Goal: Transaction & Acquisition: Purchase product/service

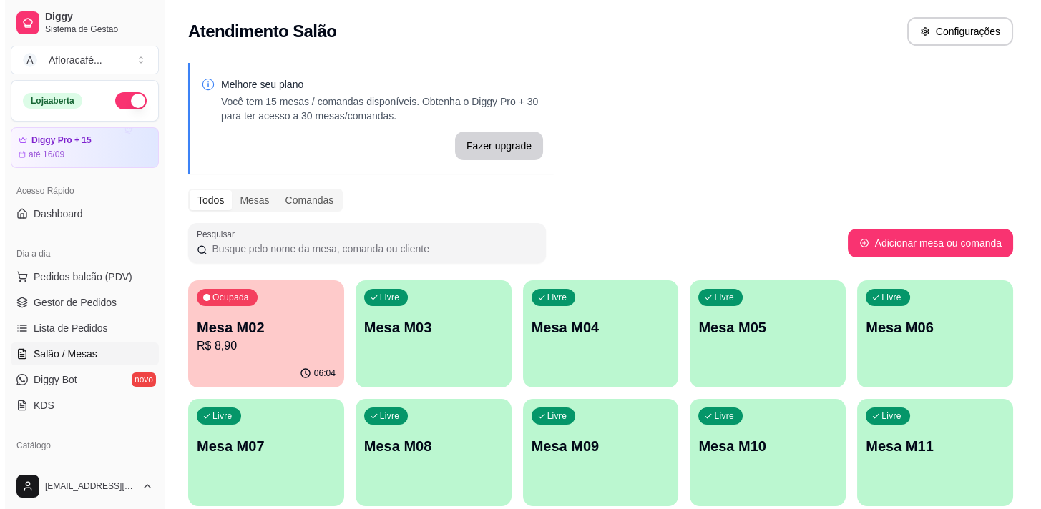
scroll to position [388, 0]
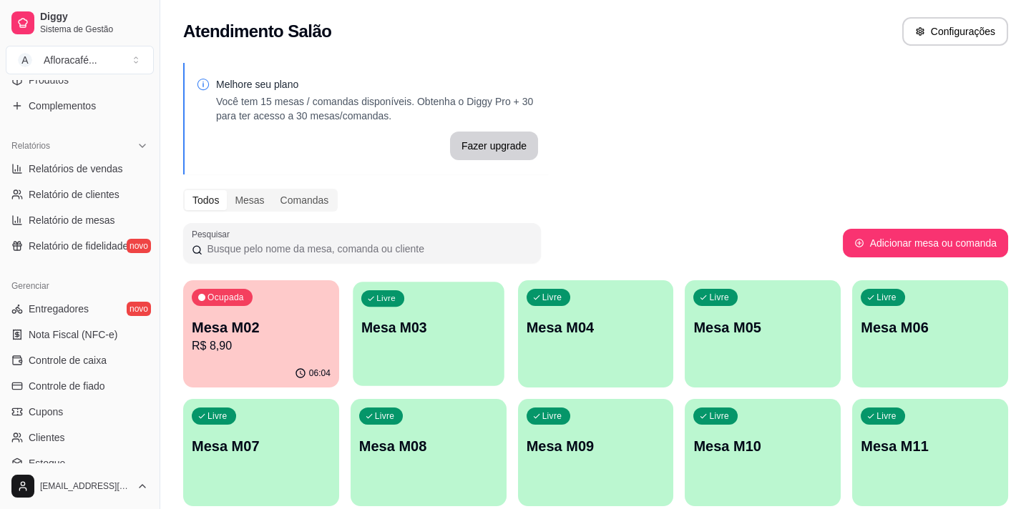
click at [462, 309] on div "Livre Mesa M03" at bounding box center [428, 325] width 151 height 87
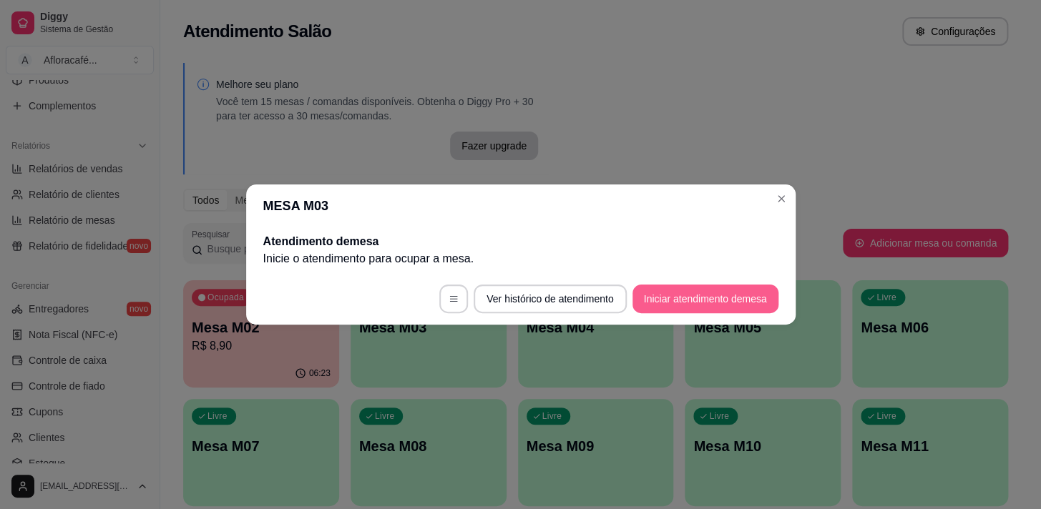
click at [727, 293] on button "Iniciar atendimento de mesa" at bounding box center [705, 299] width 146 height 29
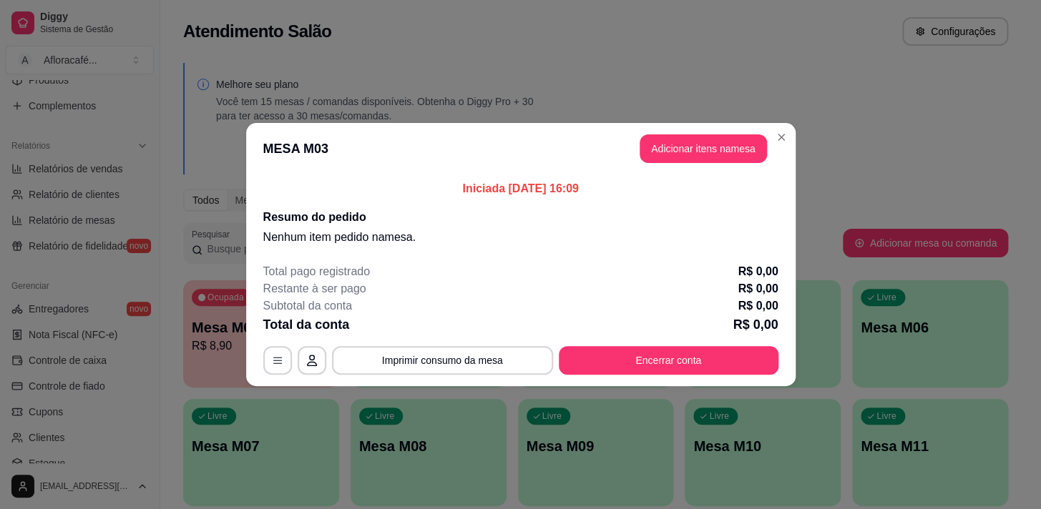
click at [687, 143] on button "Adicionar itens na mesa" at bounding box center [702, 148] width 127 height 29
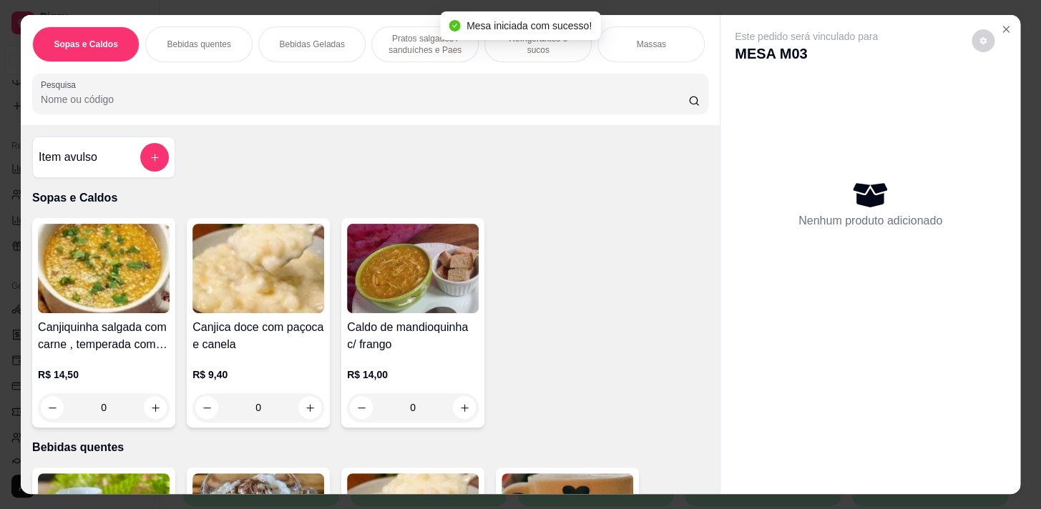
click at [520, 40] on p "Refrigerantes e sucos" at bounding box center [537, 44] width 83 height 23
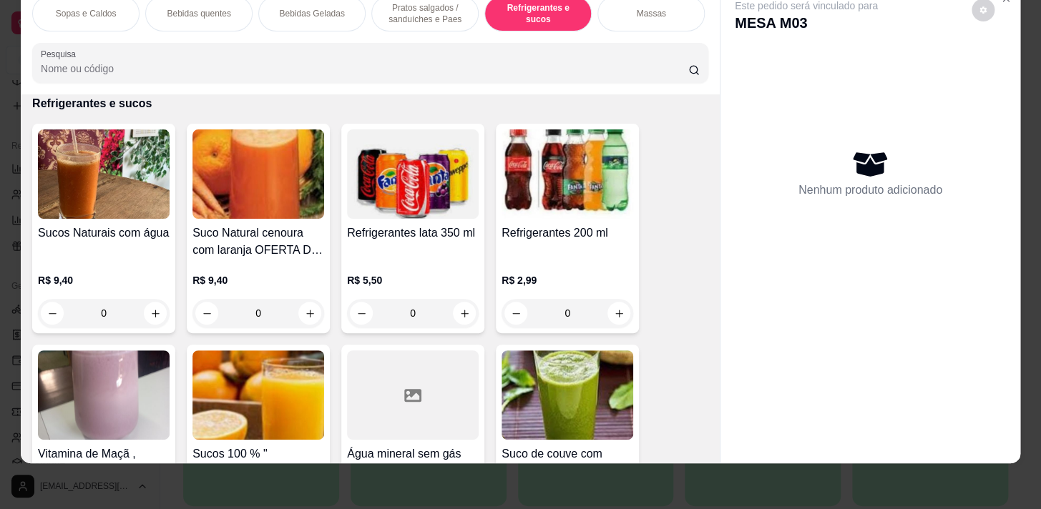
scroll to position [5960, 0]
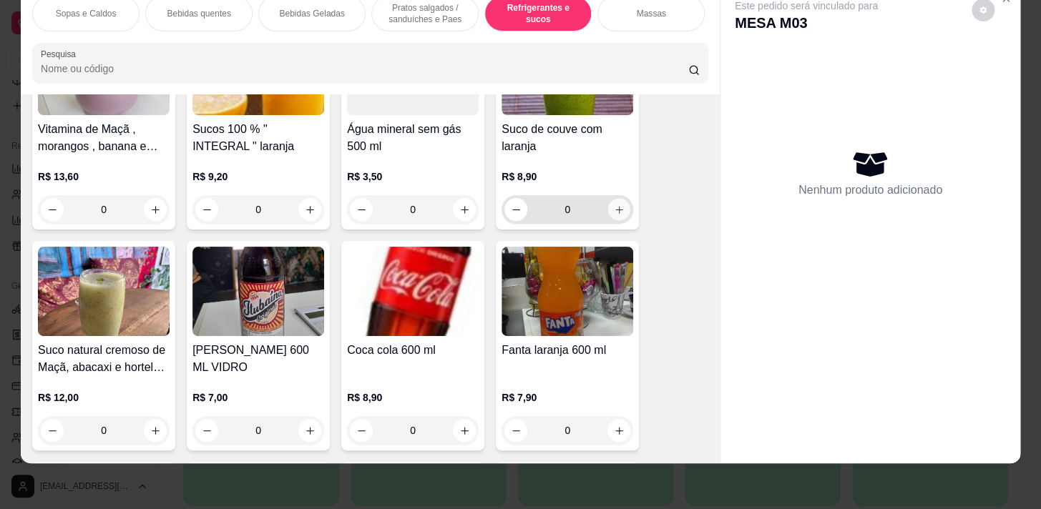
click at [614, 207] on icon "increase-product-quantity" at bounding box center [619, 210] width 11 height 11
type input "1"
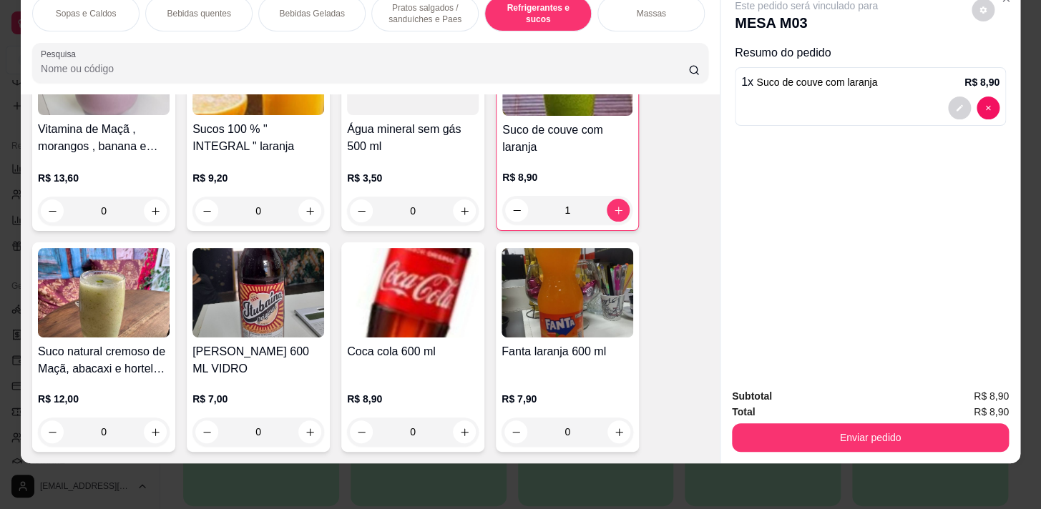
click at [431, 16] on div "Pratos salgados / sanduíches e Paes" at bounding box center [424, 14] width 107 height 36
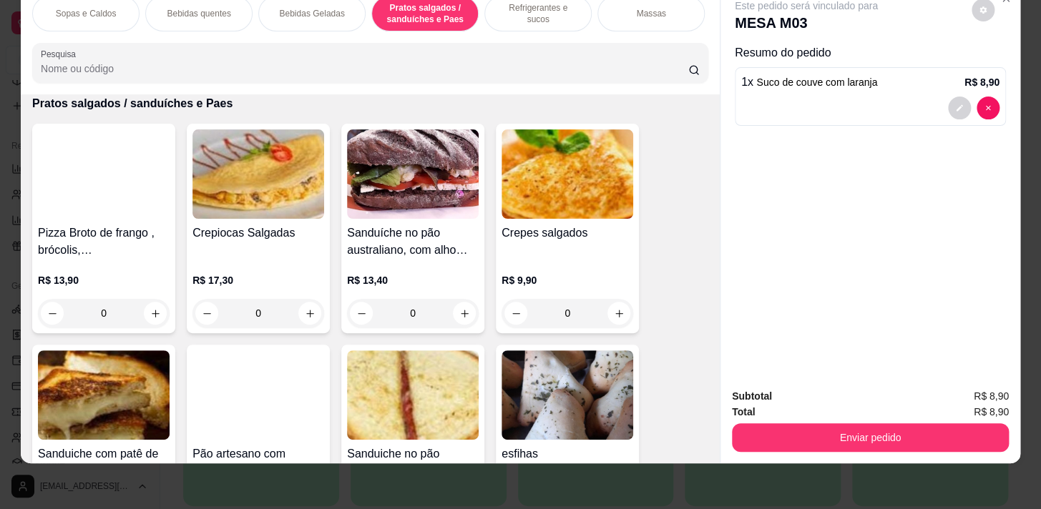
scroll to position [3591, 0]
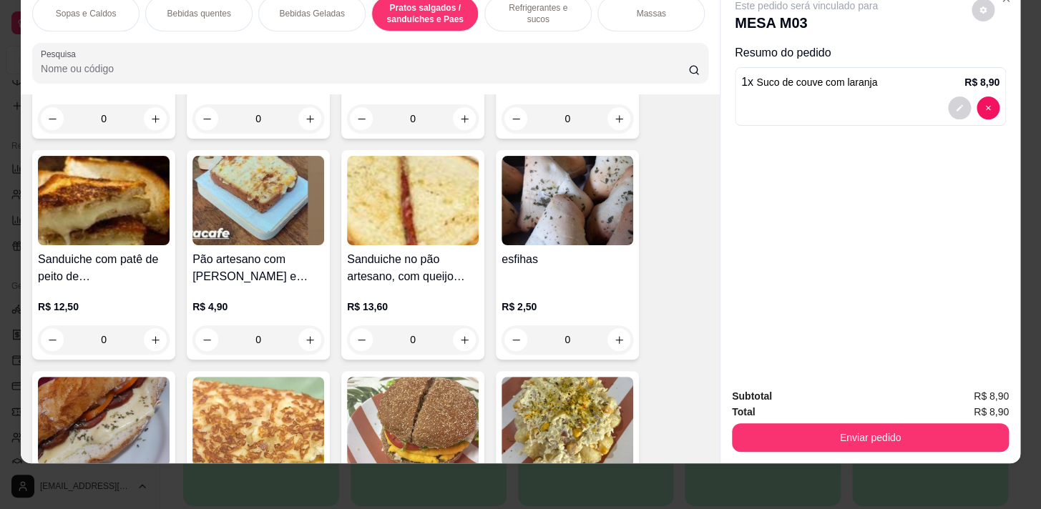
click at [615, 344] on div "0" at bounding box center [567, 339] width 132 height 29
click at [623, 335] on div "0" at bounding box center [567, 339] width 132 height 29
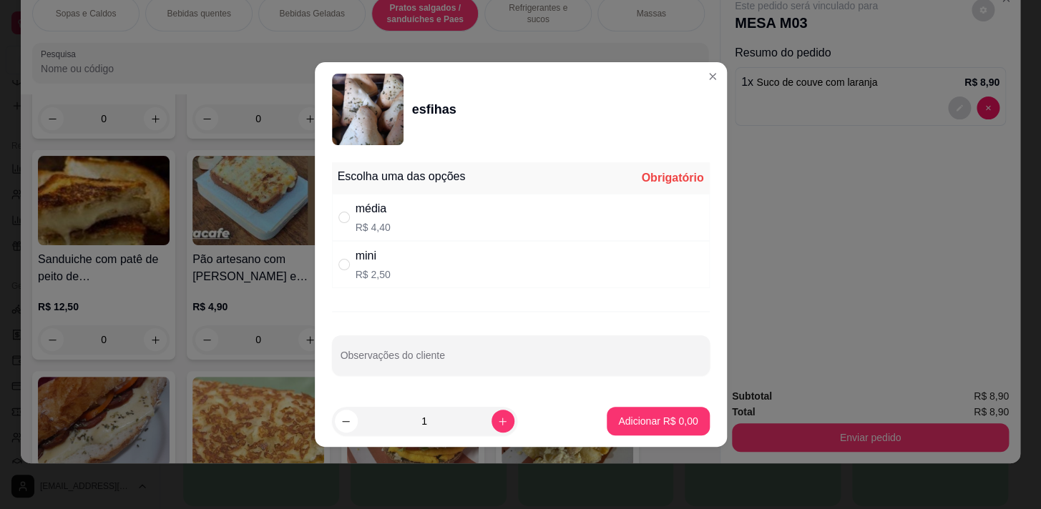
click at [588, 193] on div "Escolha uma das opções Obrigatório" at bounding box center [521, 177] width 378 height 31
click at [583, 244] on div "mini R$ 2,50" at bounding box center [521, 264] width 378 height 47
radio input "true"
click at [408, 217] on div "média R$ 4,40" at bounding box center [521, 217] width 378 height 47
radio input "true"
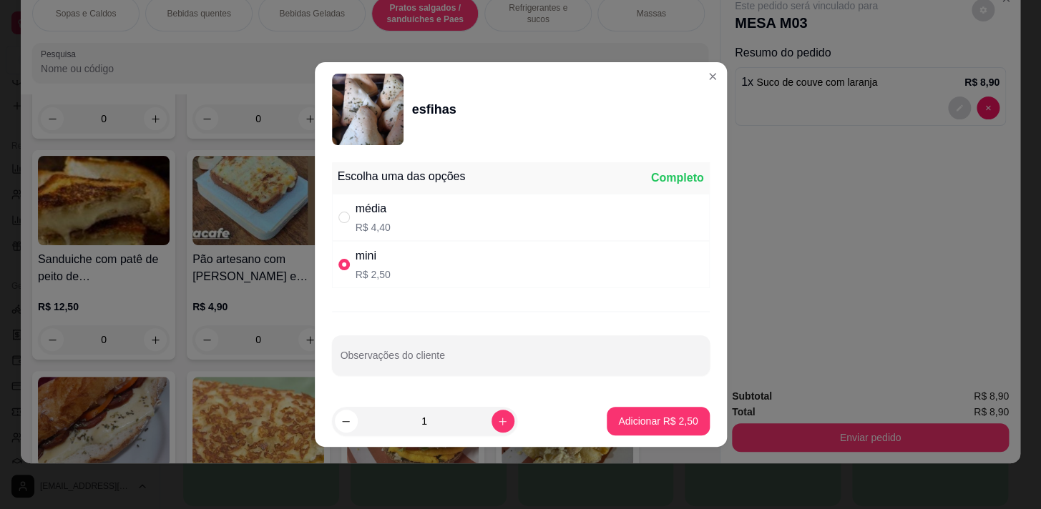
radio input "false"
click at [643, 422] on p "Adicionar R$ 4,40" at bounding box center [657, 421] width 77 height 14
type input "1"
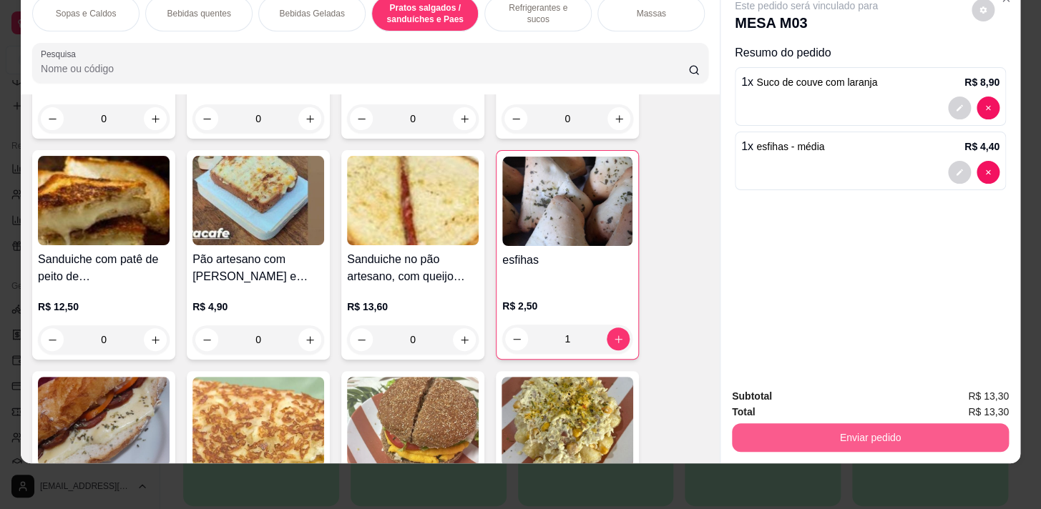
click at [770, 426] on button "Enviar pedido" at bounding box center [870, 437] width 277 height 29
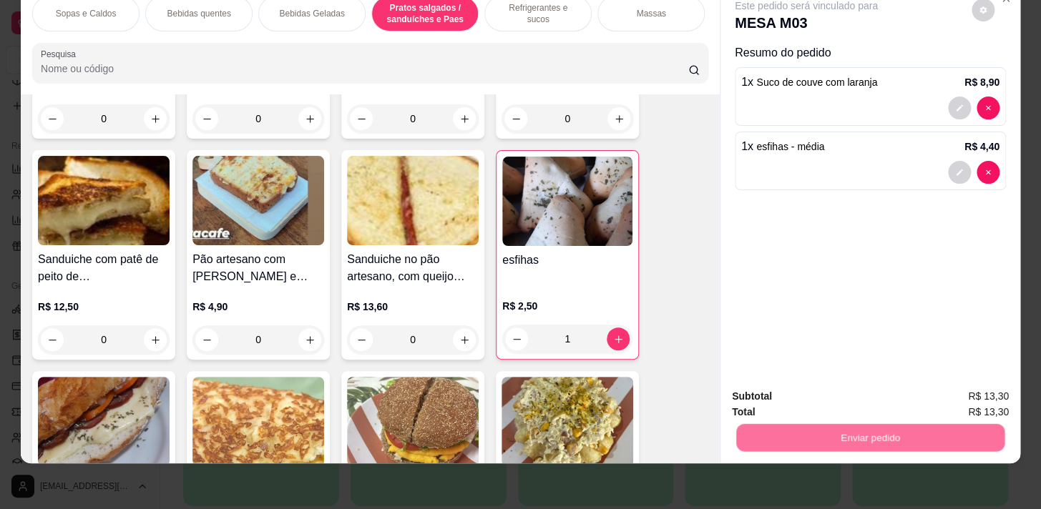
click at [799, 388] on button "Não registrar e enviar pedido" at bounding box center [822, 393] width 149 height 27
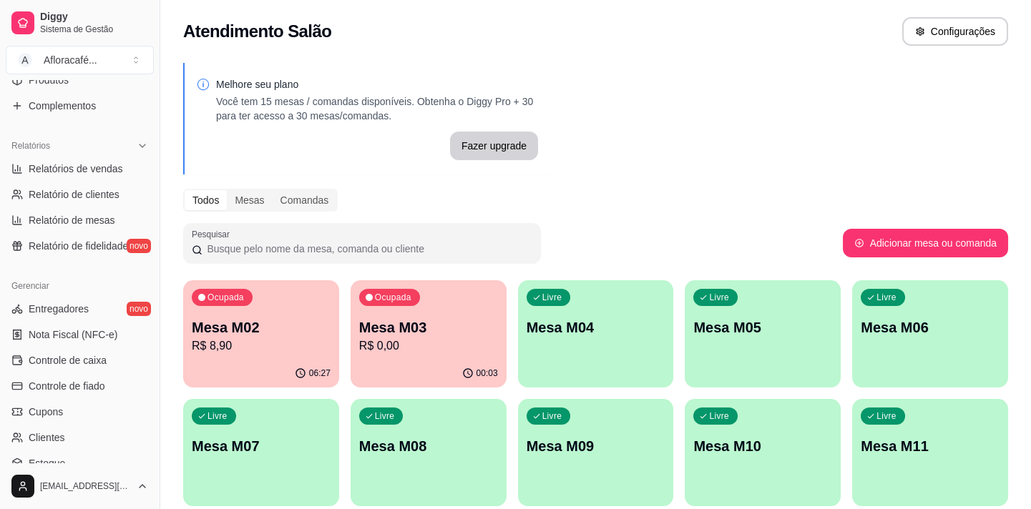
click at [394, 335] on p "Mesa M03" at bounding box center [428, 328] width 139 height 20
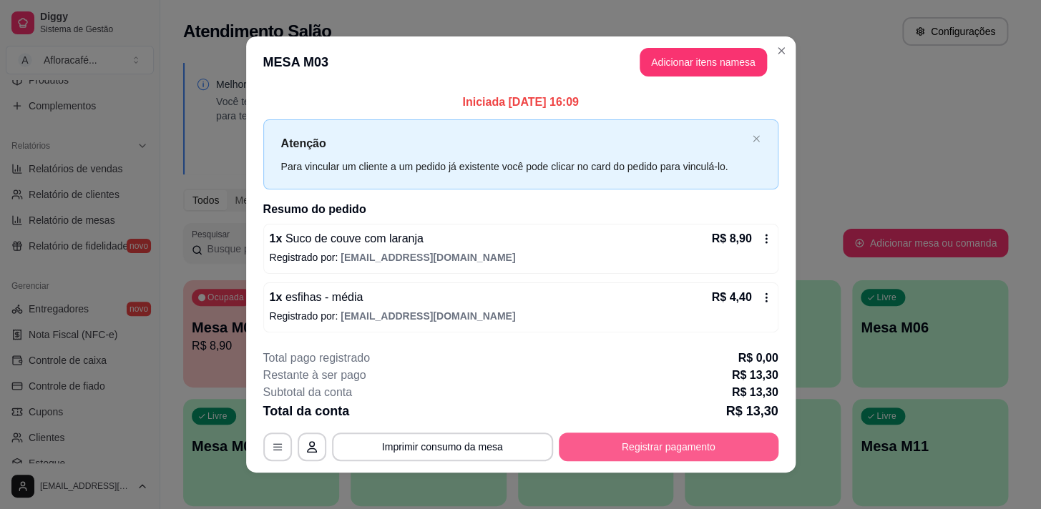
click at [745, 448] on button "Registrar pagamento" at bounding box center [669, 447] width 220 height 29
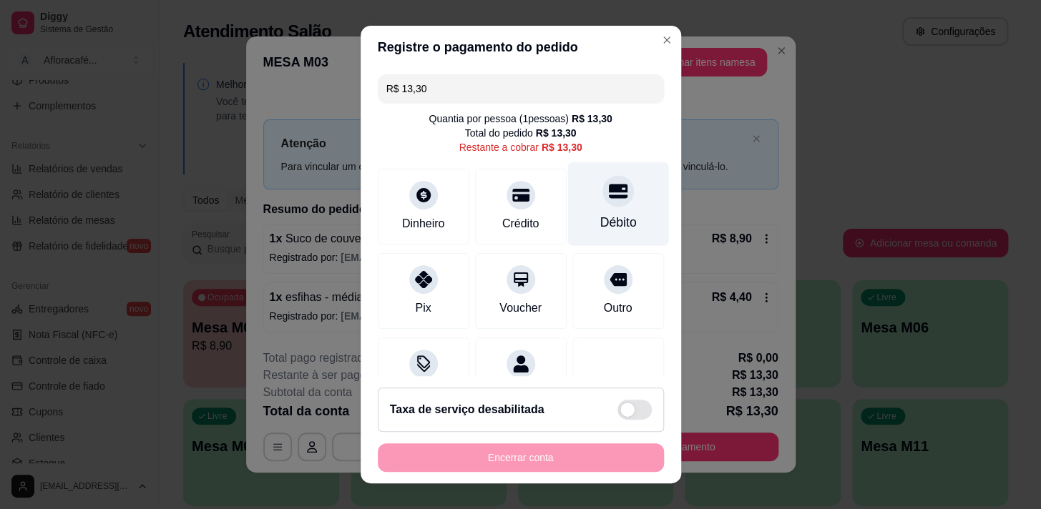
click at [614, 201] on div "Débito" at bounding box center [617, 204] width 101 height 84
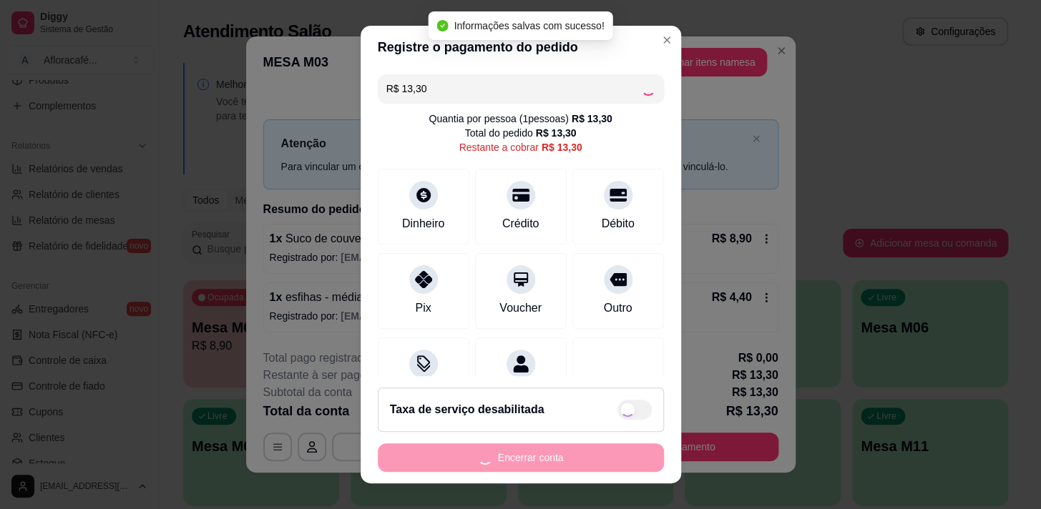
type input "R$ 0,00"
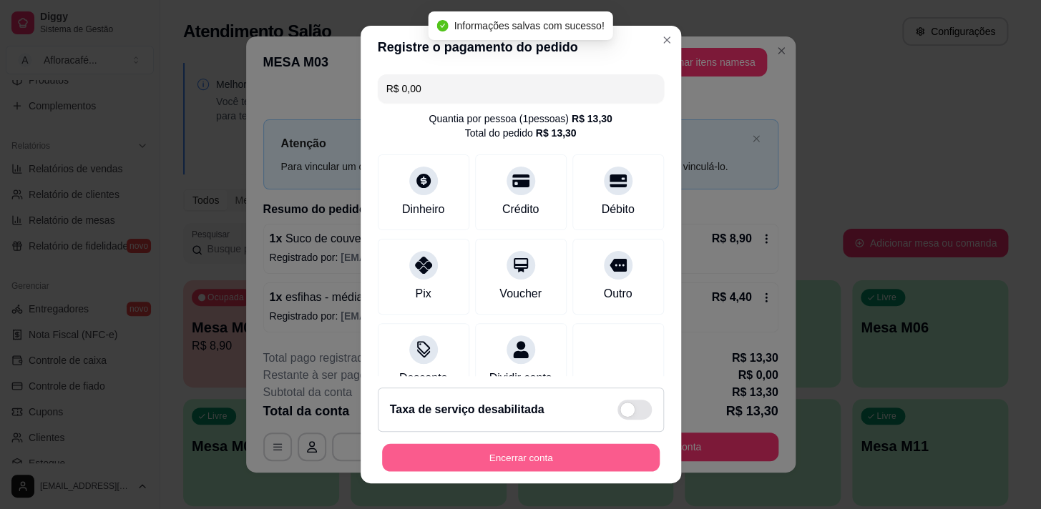
click at [574, 458] on button "Encerrar conta" at bounding box center [521, 458] width 278 height 28
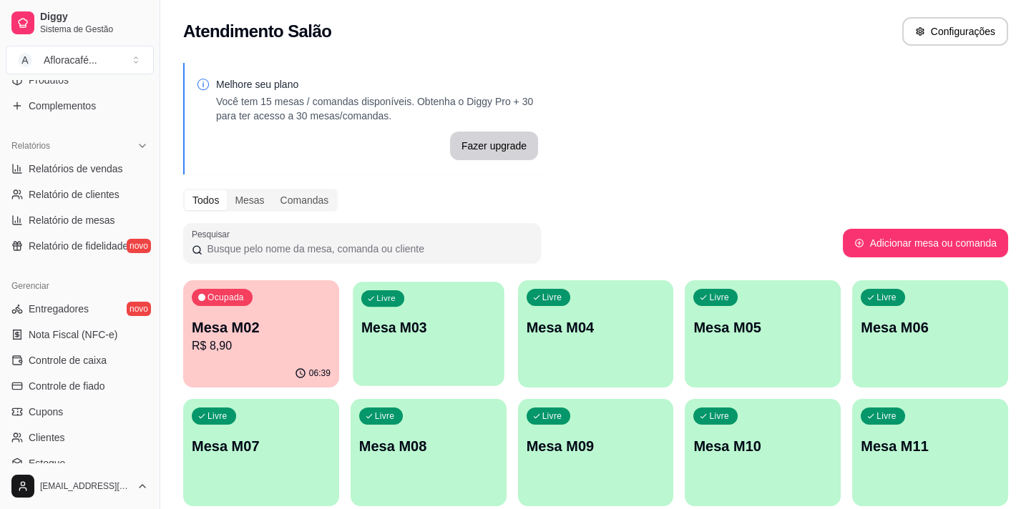
click at [497, 295] on div "Livre Mesa M03" at bounding box center [428, 325] width 151 height 87
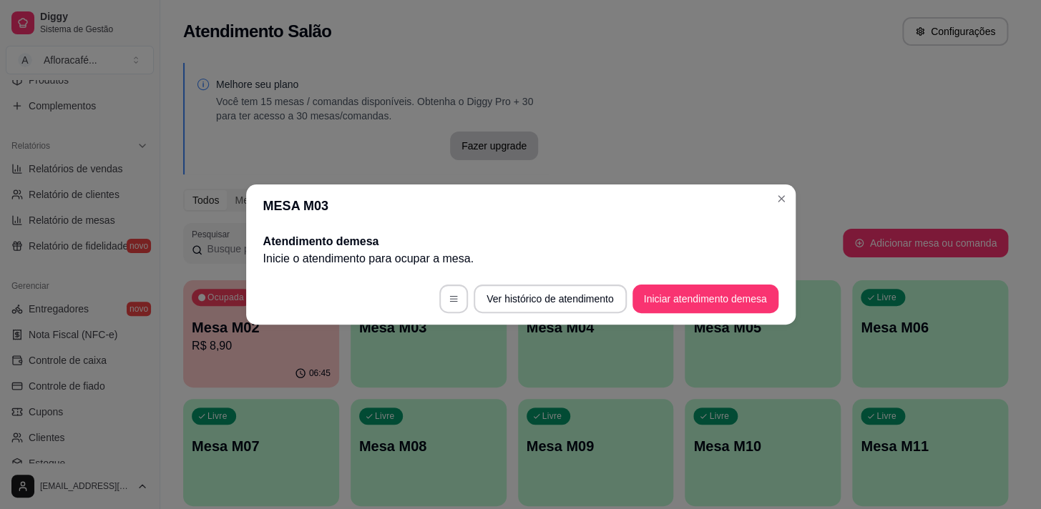
click at [698, 280] on footer "Ver histórico de atendimento Iniciar atendimento de mesa" at bounding box center [520, 299] width 549 height 52
click at [694, 303] on button "Iniciar atendimento de mesa" at bounding box center [705, 299] width 142 height 28
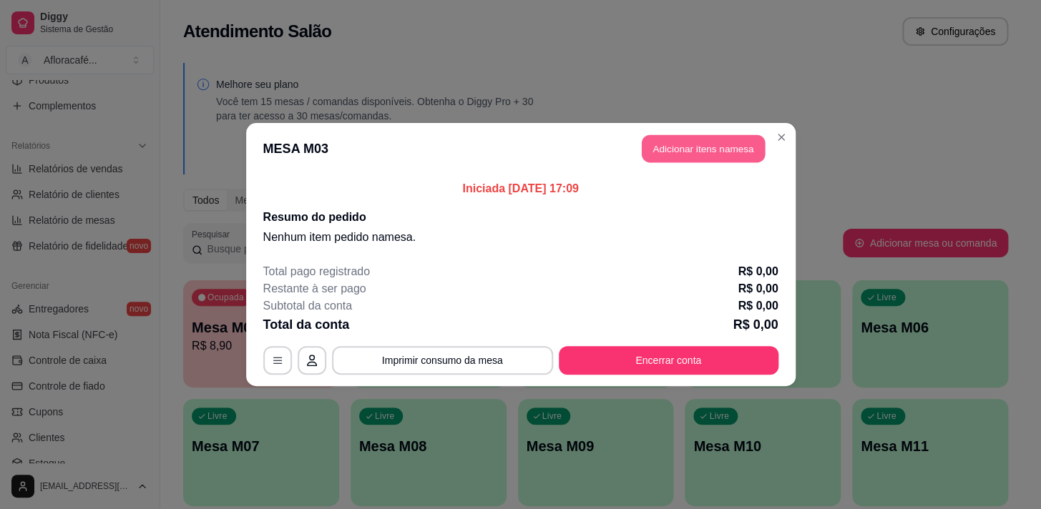
click at [696, 161] on button "Adicionar itens na mesa" at bounding box center [703, 149] width 123 height 28
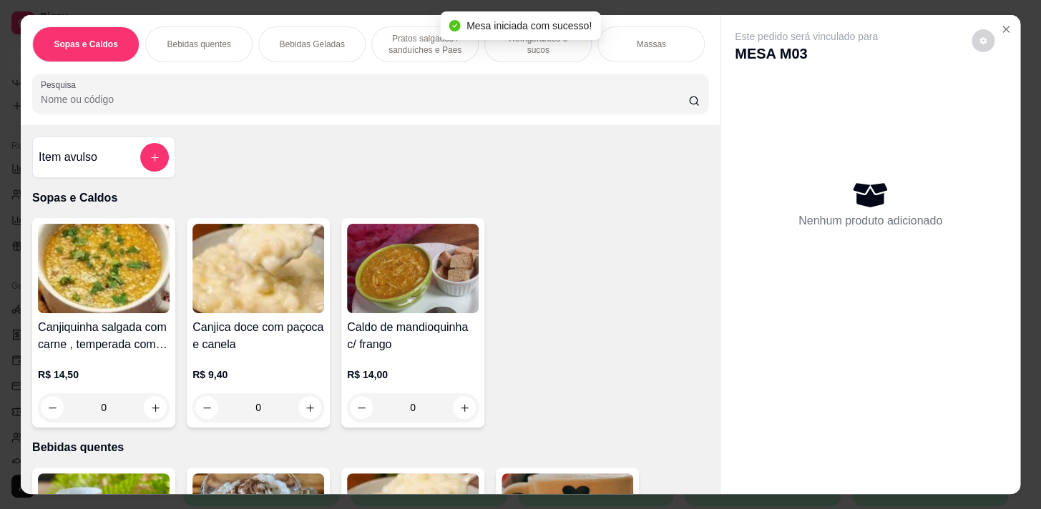
click at [509, 43] on p "Refrigerantes e sucos" at bounding box center [537, 44] width 83 height 23
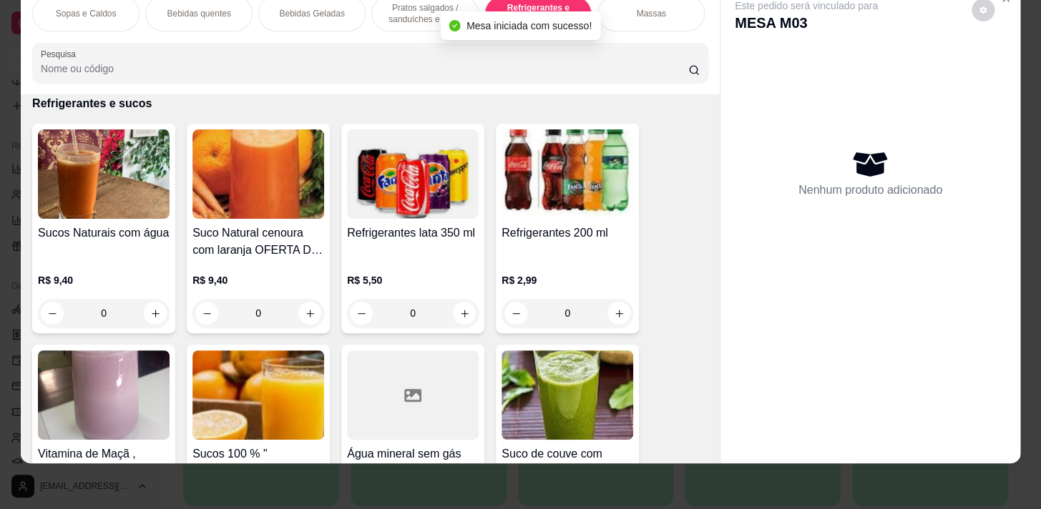
scroll to position [5765, 0]
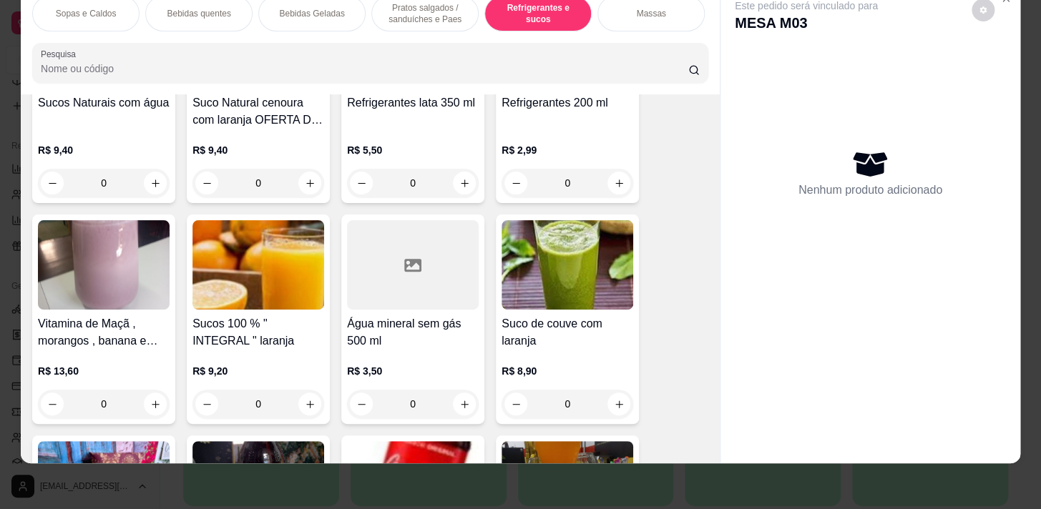
click at [456, 405] on div "0" at bounding box center [413, 404] width 132 height 29
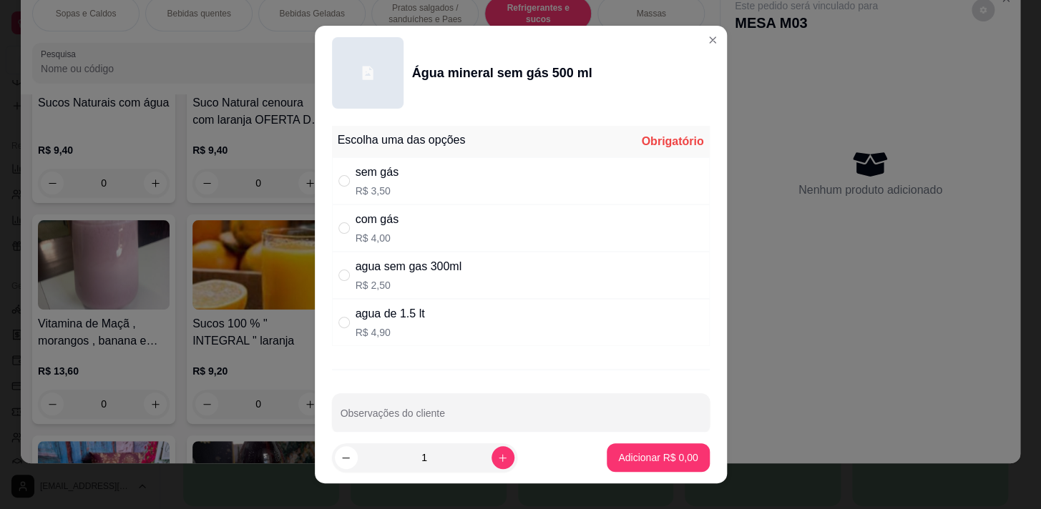
click at [463, 245] on div "com gás R$ 4,00" at bounding box center [521, 228] width 378 height 47
radio input "true"
click at [486, 152] on div "Escolha uma das opções Completo" at bounding box center [521, 141] width 378 height 31
click at [489, 180] on div "sem gás R$ 3,50" at bounding box center [521, 180] width 378 height 47
radio input "true"
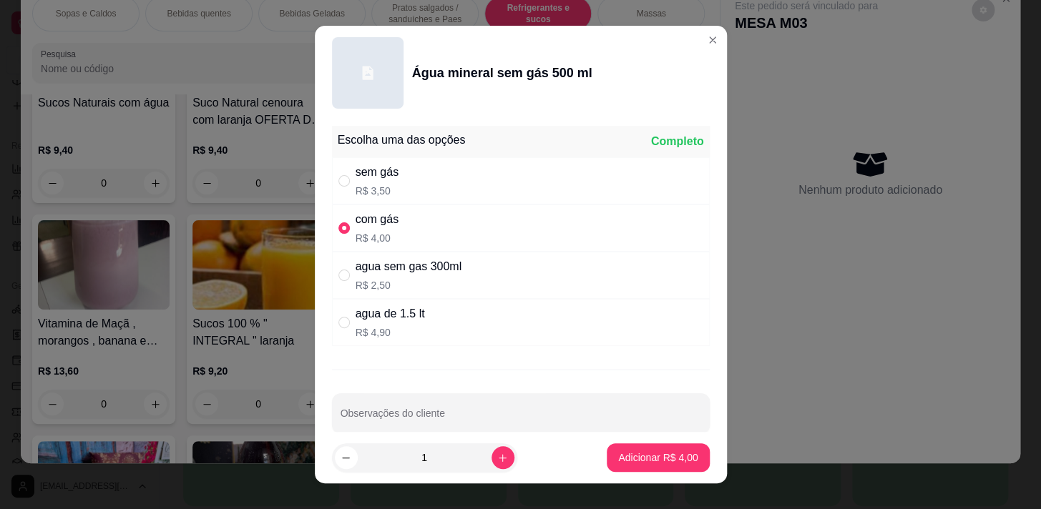
radio input "false"
click at [649, 462] on p "Adicionar R$ 3,50" at bounding box center [657, 458] width 77 height 14
type input "1"
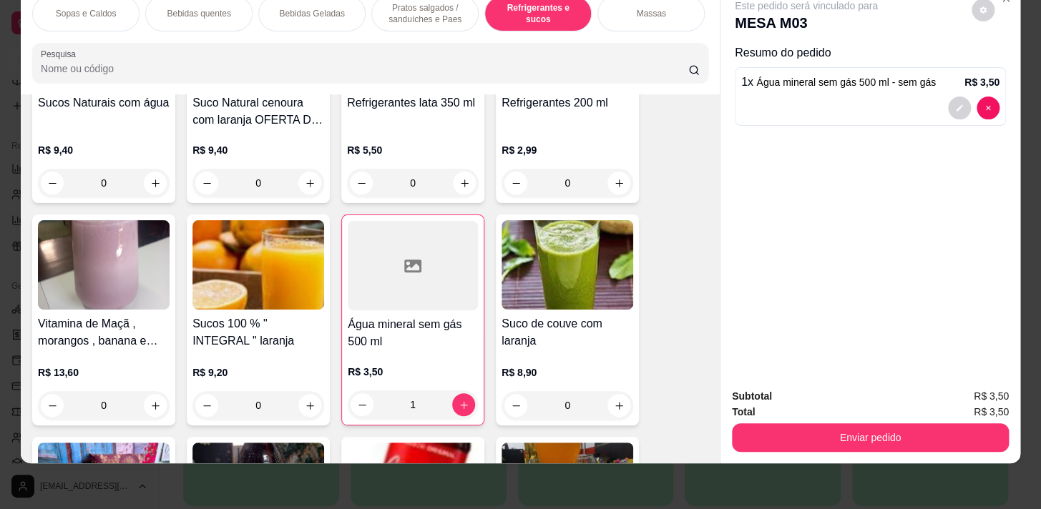
click at [178, 11] on div "Bebidas quentes" at bounding box center [198, 14] width 107 height 36
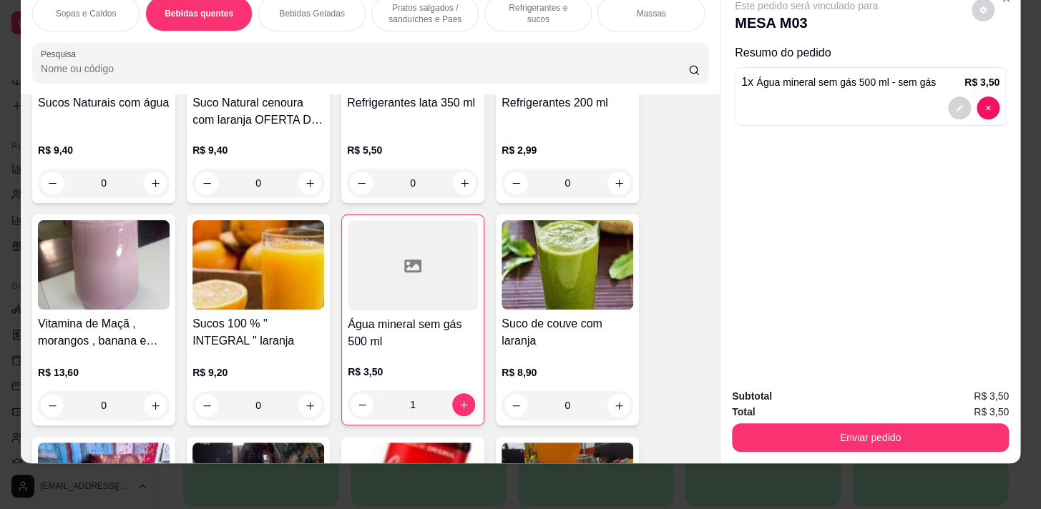
scroll to position [314, 0]
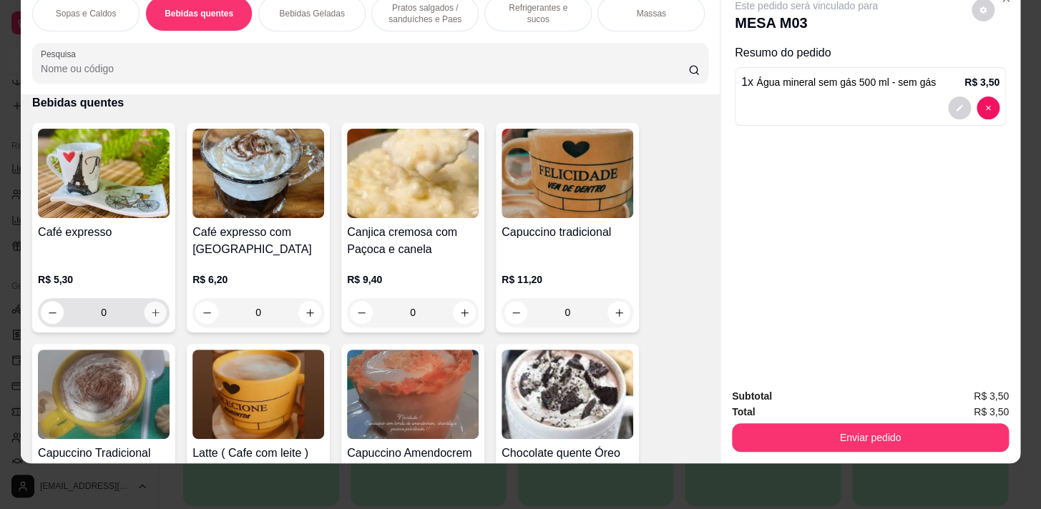
click at [150, 315] on icon "increase-product-quantity" at bounding box center [155, 313] width 11 height 11
type input "1"
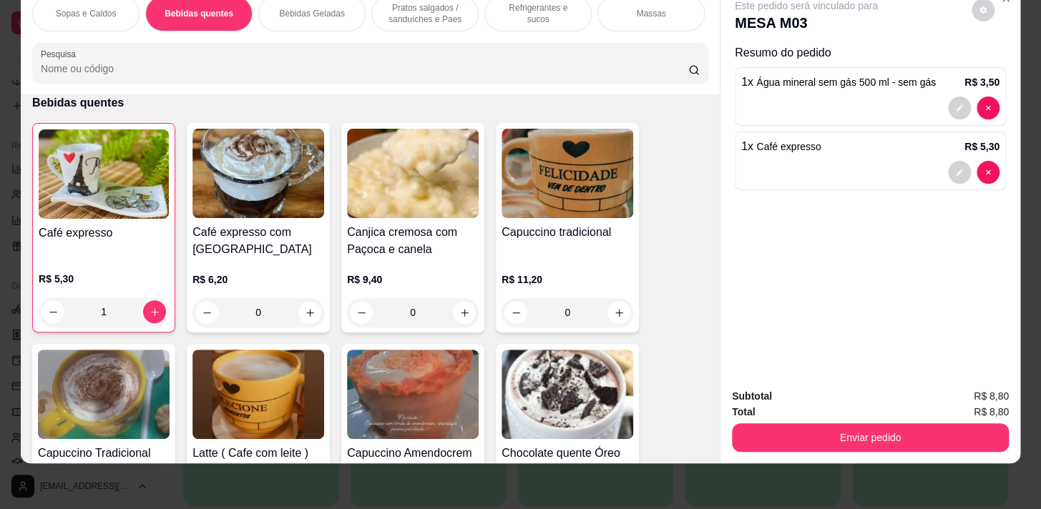
click at [951, 455] on div "Sopas e Caldos Bebidas quentes Bebidas Geladas Pratos salgados / sanduíches e P…" at bounding box center [520, 254] width 1041 height 509
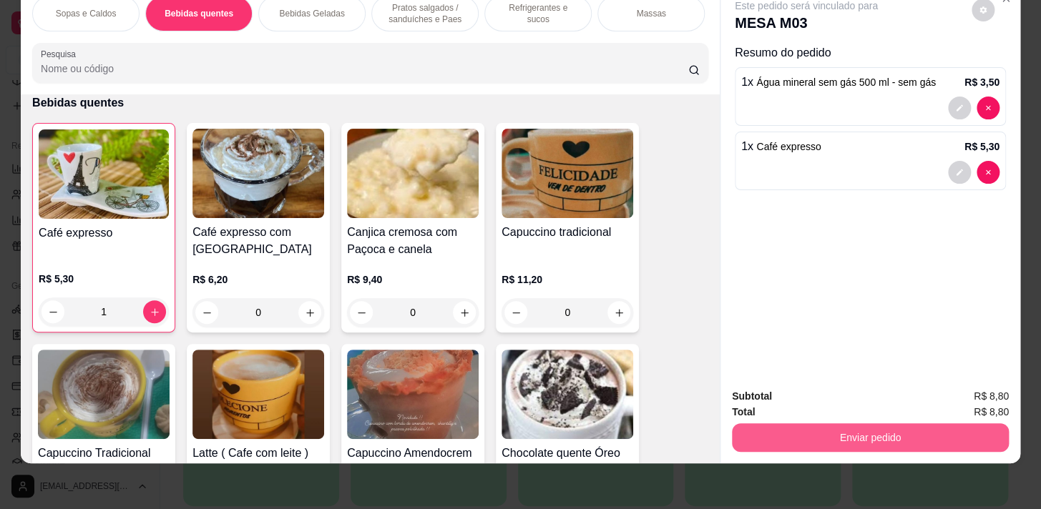
click at [940, 432] on button "Enviar pedido" at bounding box center [870, 437] width 277 height 29
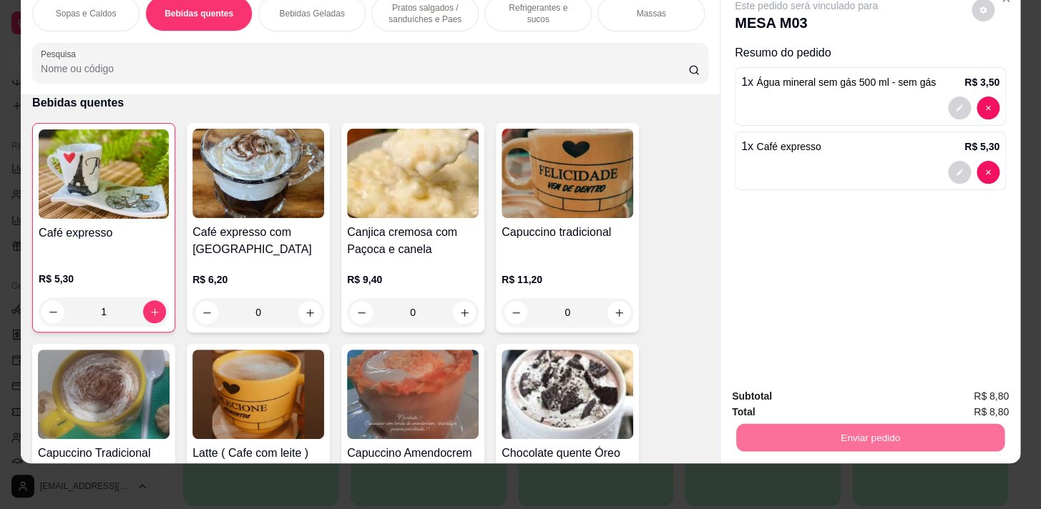
click at [861, 392] on button "Não registrar e enviar pedido" at bounding box center [822, 393] width 149 height 27
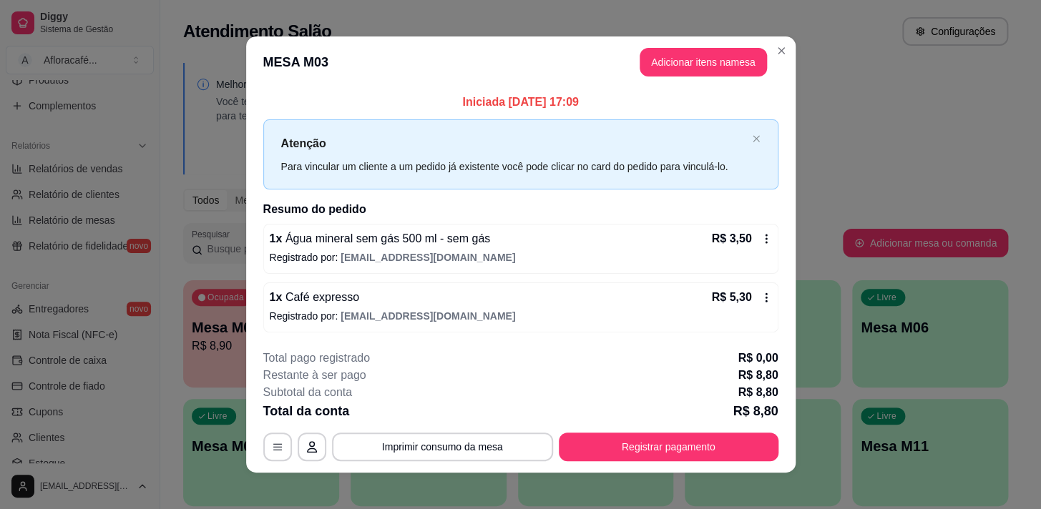
click at [673, 64] on button "Adicionar itens na mesa" at bounding box center [702, 62] width 127 height 29
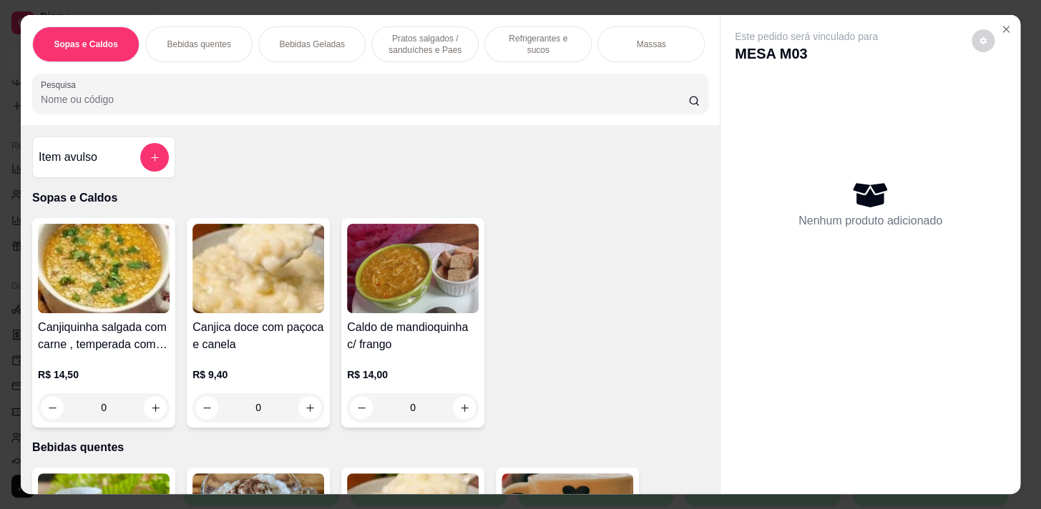
click at [448, 35] on p "Pratos salgados / sanduíches e Paes" at bounding box center [424, 44] width 83 height 23
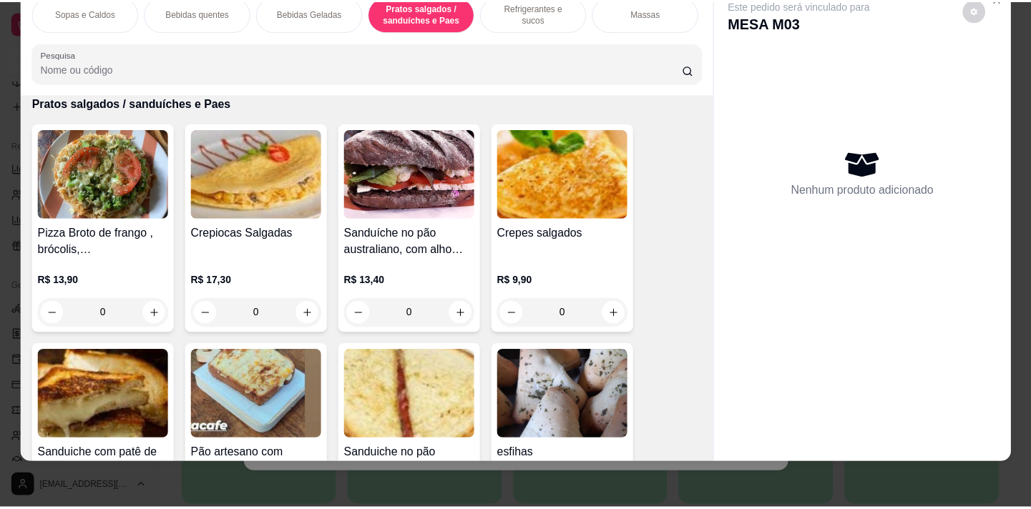
scroll to position [3591, 0]
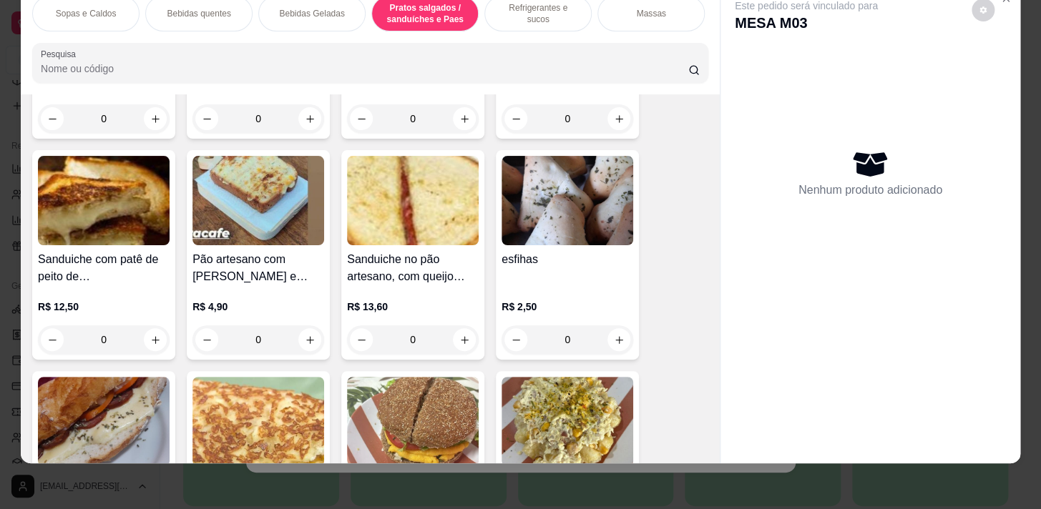
click at [623, 345] on div "0" at bounding box center [567, 339] width 132 height 29
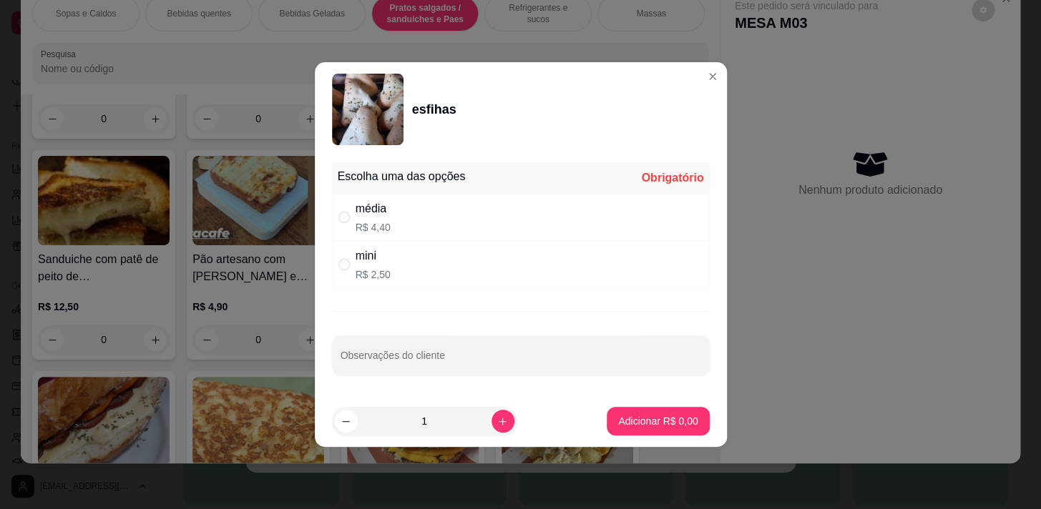
click at [544, 187] on div "Escolha uma das opções Obrigatório" at bounding box center [521, 177] width 378 height 31
click at [527, 283] on div "mini R$ 2,50" at bounding box center [521, 264] width 378 height 47
radio input "true"
click at [551, 221] on div "média R$ 4,40" at bounding box center [521, 217] width 378 height 47
radio input "true"
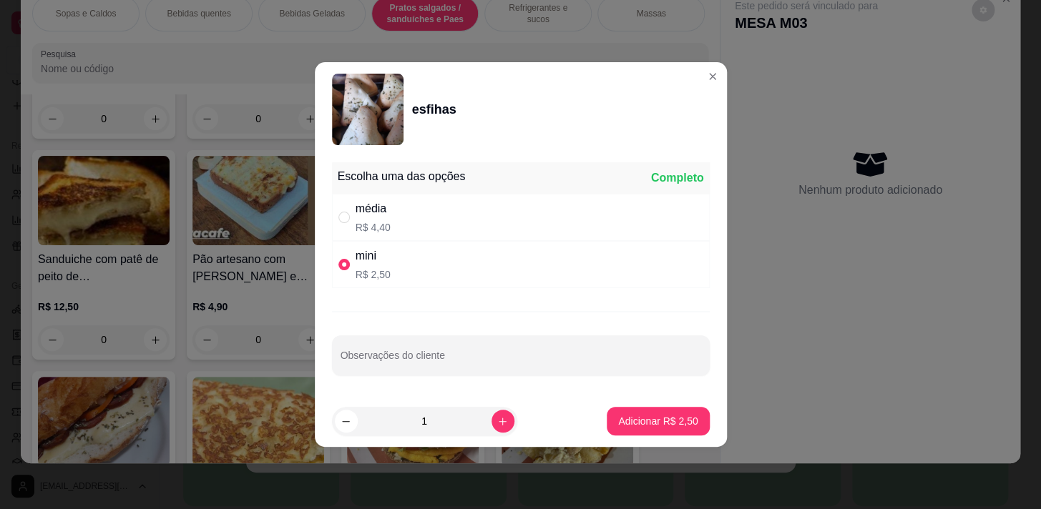
radio input "false"
click at [669, 423] on p "Adicionar R$ 4,40" at bounding box center [657, 421] width 79 height 14
type input "1"
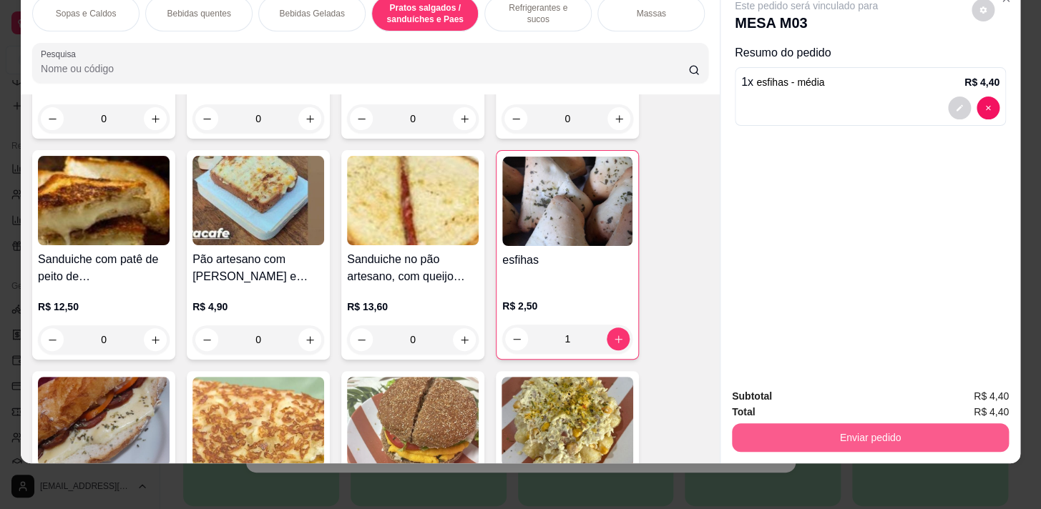
click at [796, 423] on button "Enviar pedido" at bounding box center [870, 437] width 277 height 29
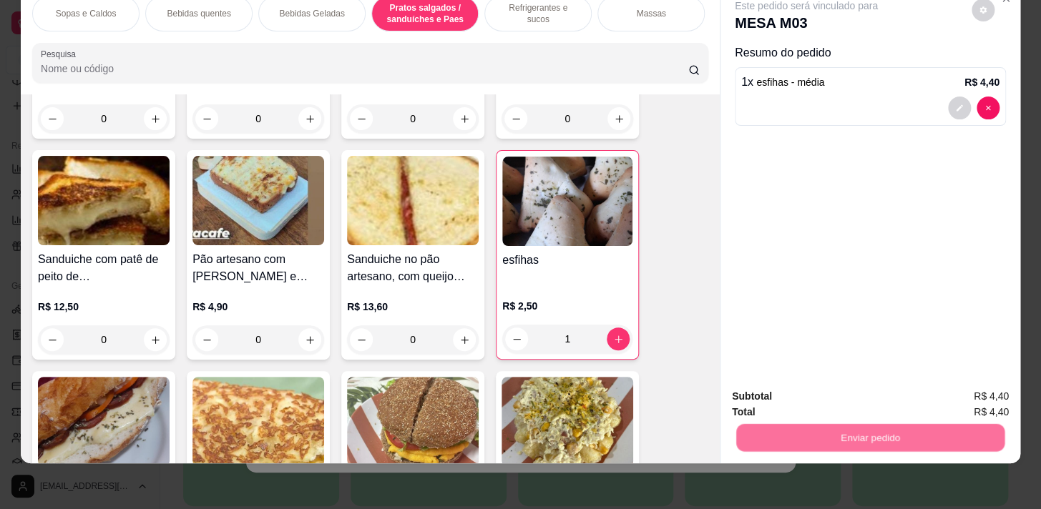
click at [803, 386] on button "Não registrar e enviar pedido" at bounding box center [822, 393] width 144 height 26
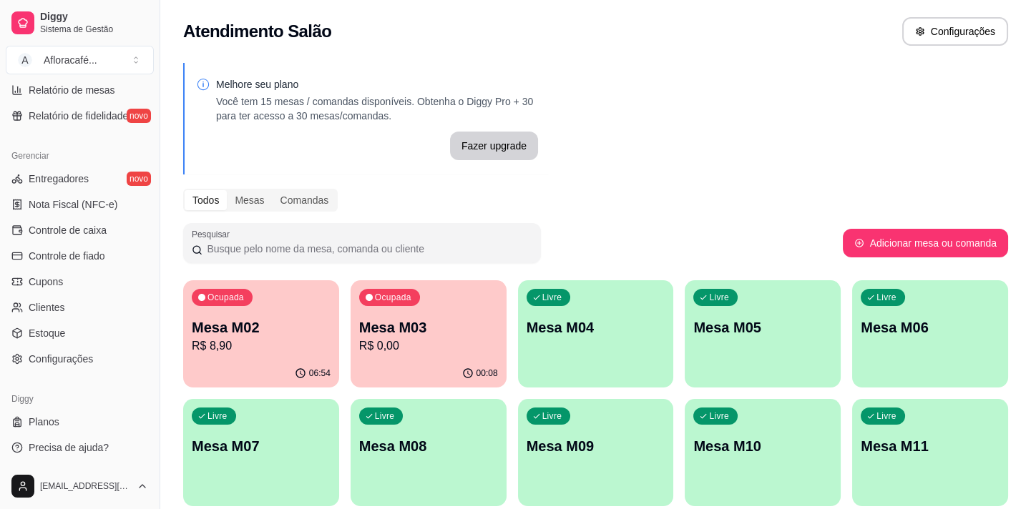
scroll to position [258, 0]
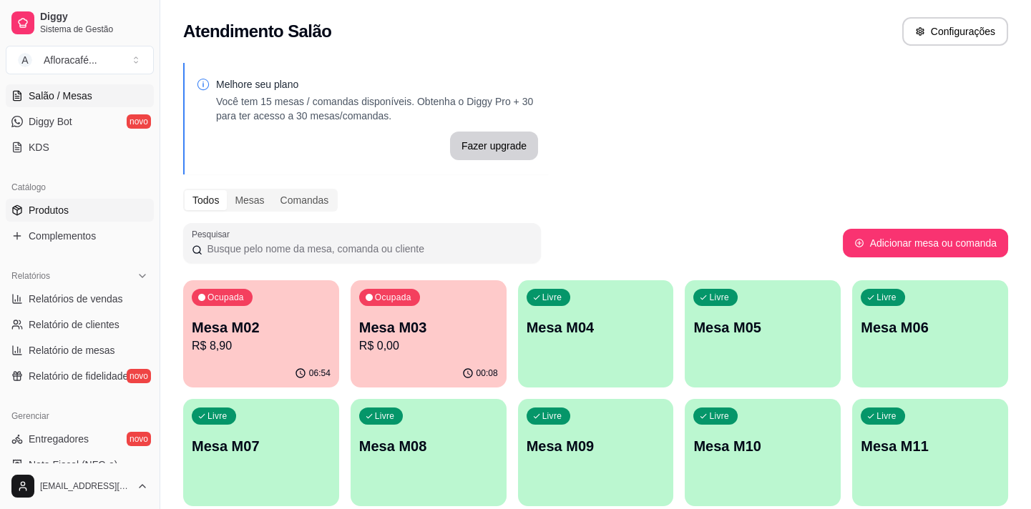
click at [87, 205] on link "Produtos" at bounding box center [80, 210] width 148 height 23
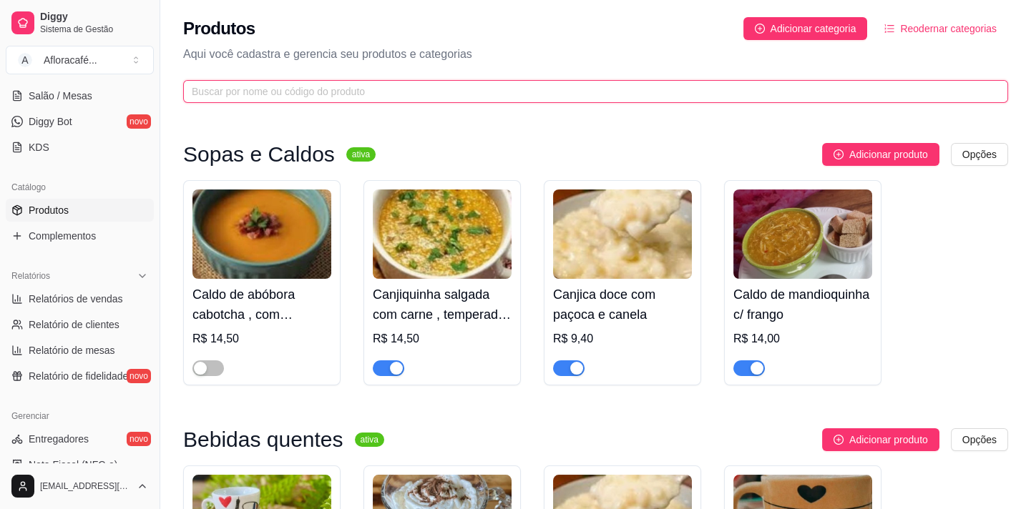
click at [446, 96] on input "text" at bounding box center [590, 92] width 796 height 16
click at [454, 88] on input "text" at bounding box center [590, 92] width 796 height 16
click at [510, 92] on input "text" at bounding box center [590, 92] width 796 height 16
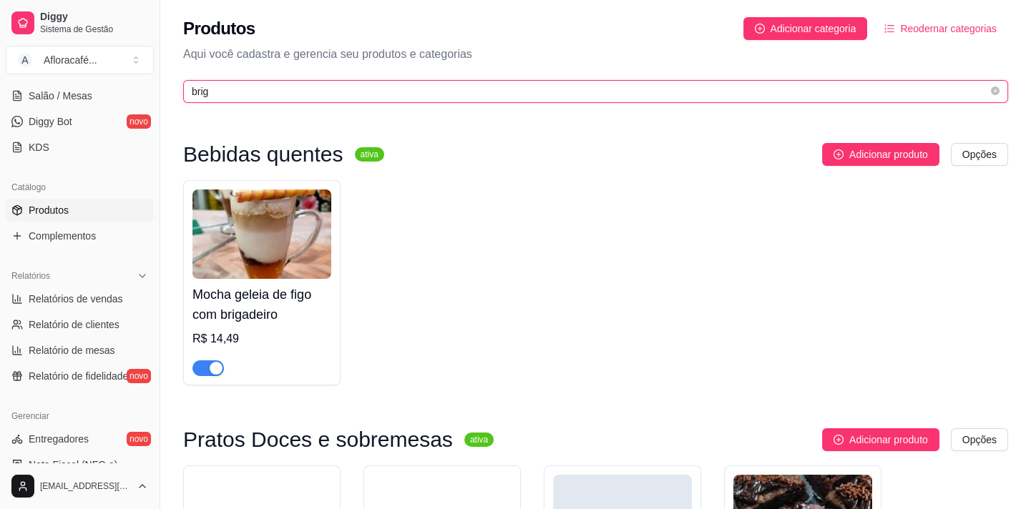
scroll to position [235, 0]
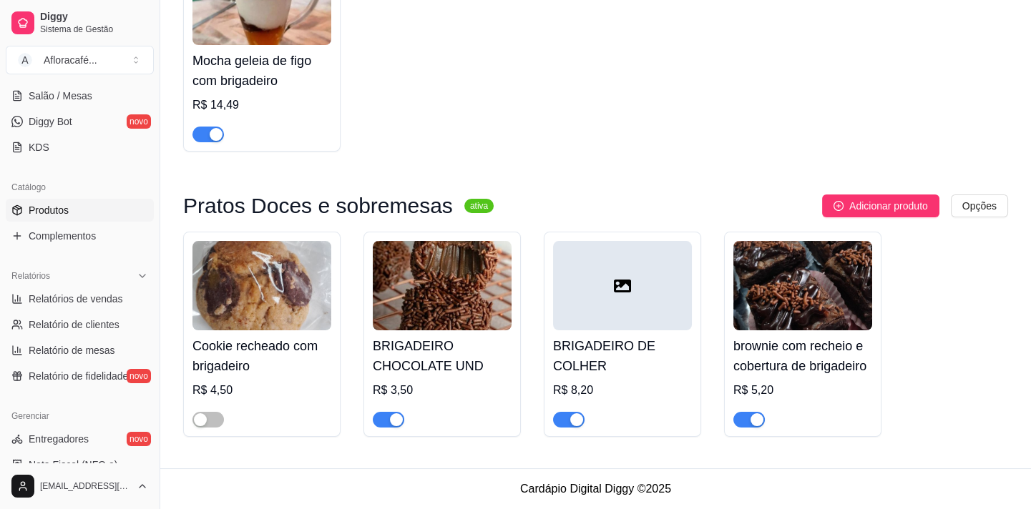
type input "brig"
click at [400, 420] on div "button" at bounding box center [396, 419] width 13 height 13
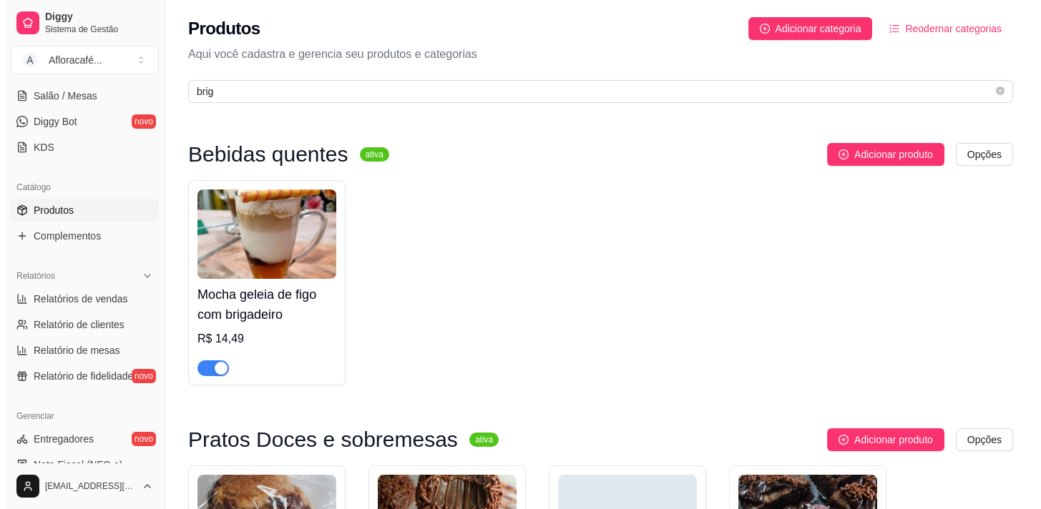
scroll to position [0, 0]
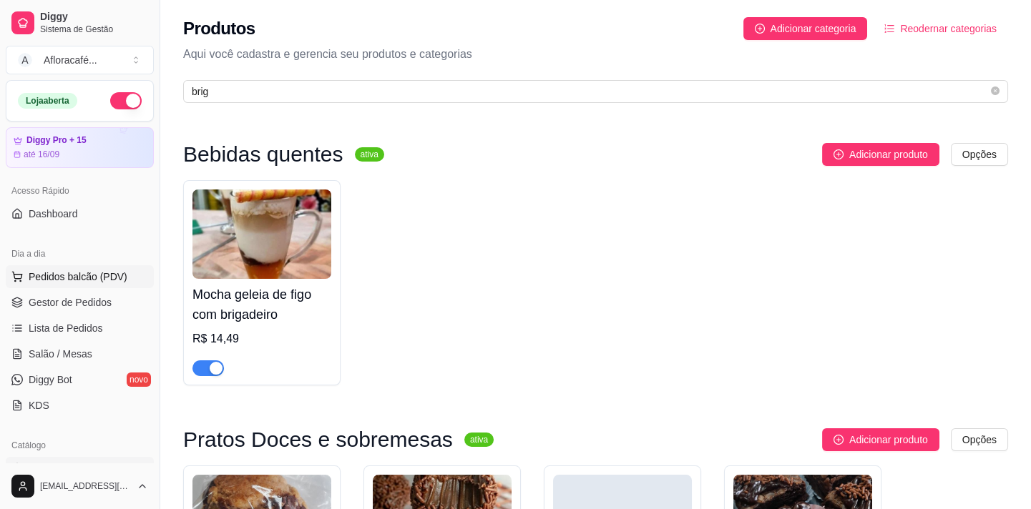
click at [86, 286] on button "Pedidos balcão (PDV)" at bounding box center [80, 276] width 148 height 23
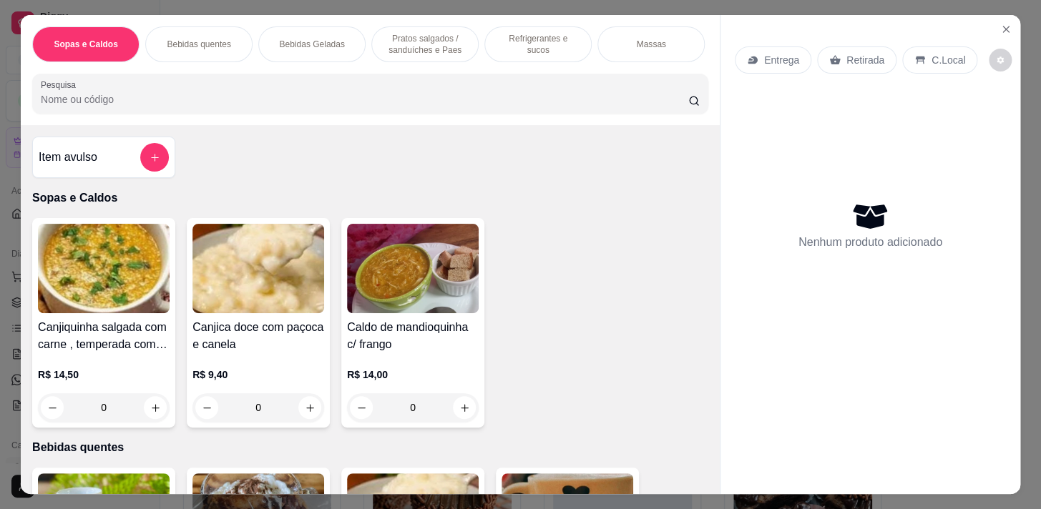
click at [371, 104] on input "Pesquisa" at bounding box center [364, 99] width 647 height 14
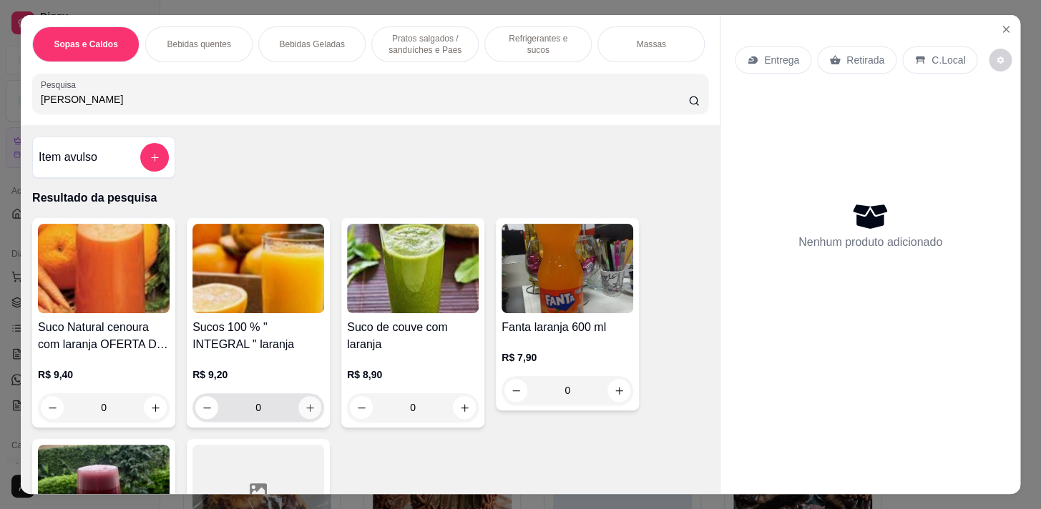
type input "[PERSON_NAME]"
click at [305, 413] on icon "increase-product-quantity" at bounding box center [310, 408] width 11 height 11
type input "1"
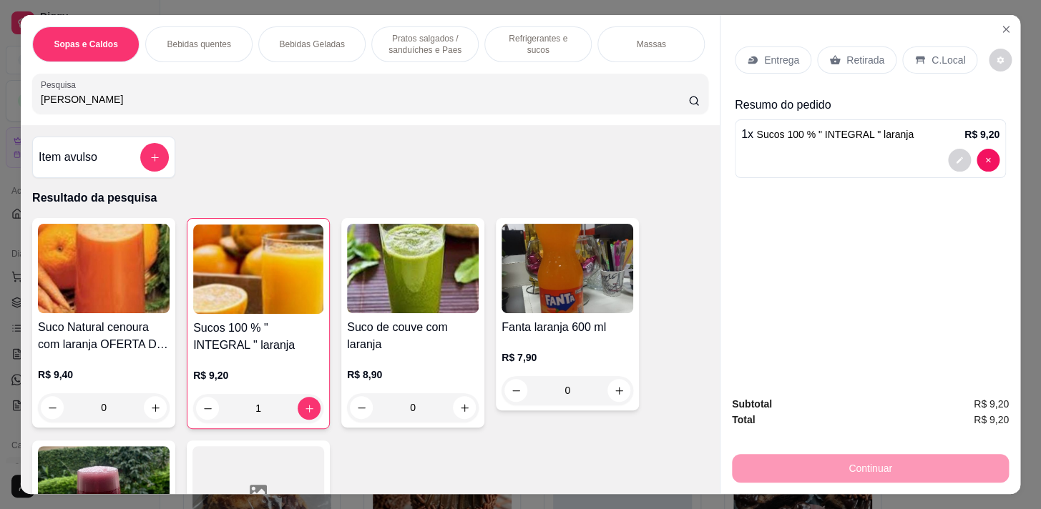
drag, startPoint x: 404, startPoint y: 38, endPoint x: 393, endPoint y: 118, distance: 80.8
click at [404, 36] on p "Pratos salgados / sanduíches e Paes" at bounding box center [424, 44] width 83 height 23
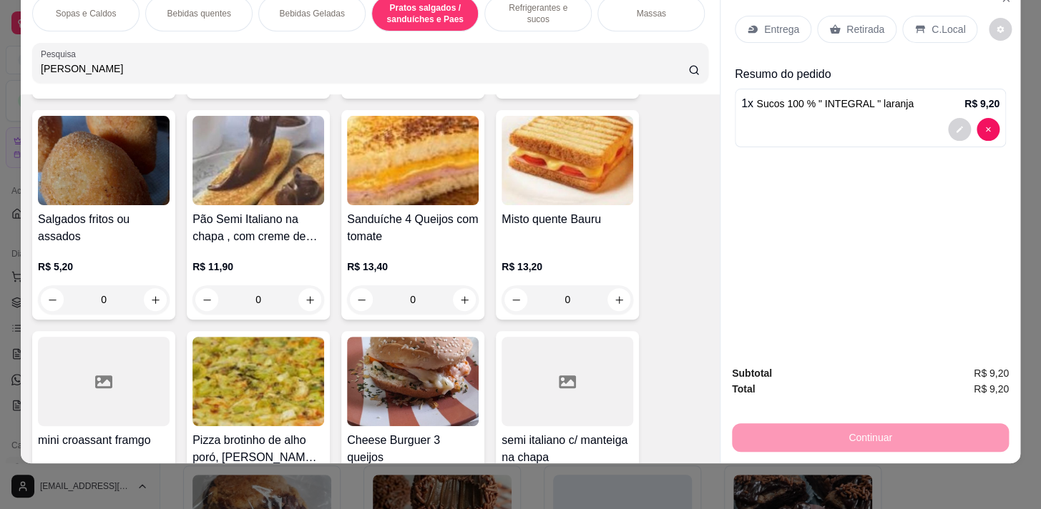
scroll to position [5299, 0]
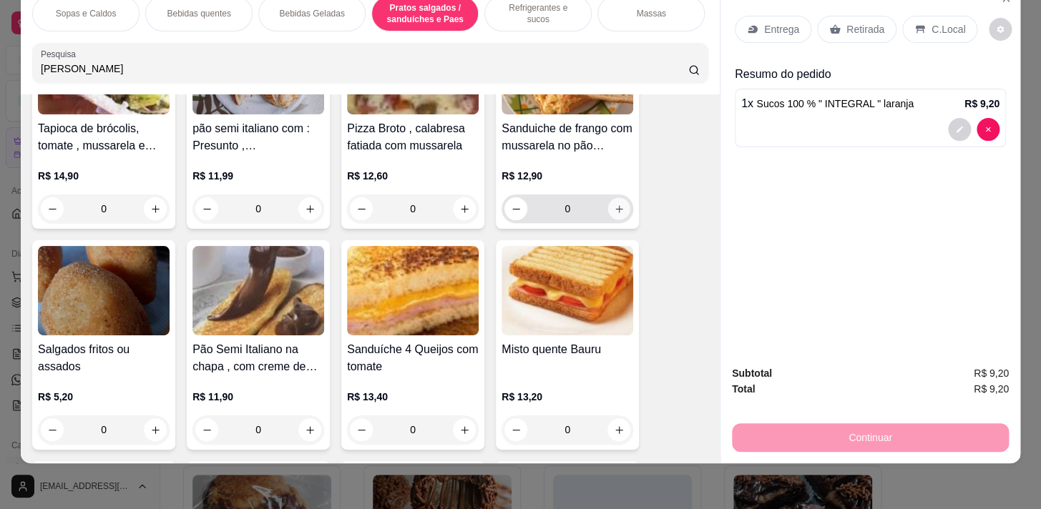
click at [612, 214] on button "increase-product-quantity" at bounding box center [619, 209] width 22 height 22
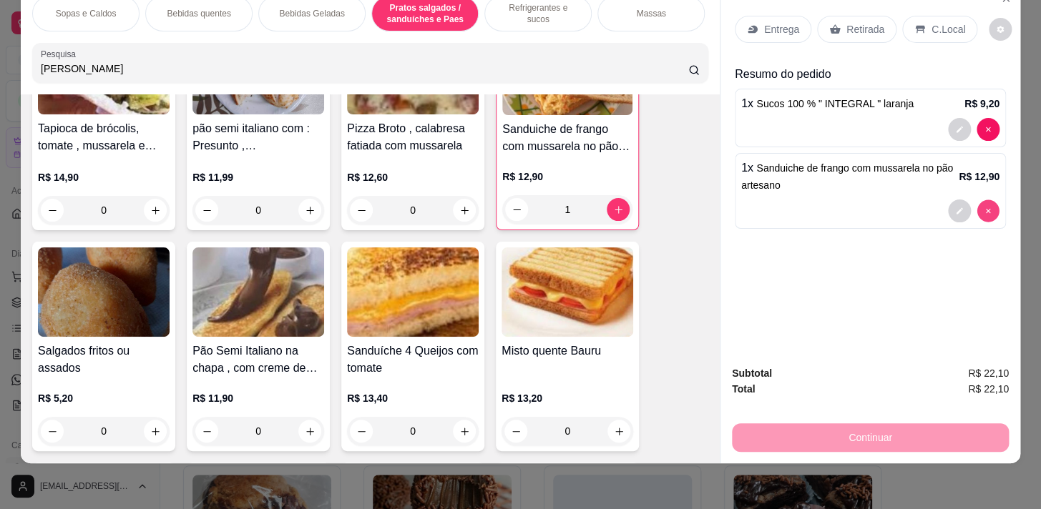
type input "0"
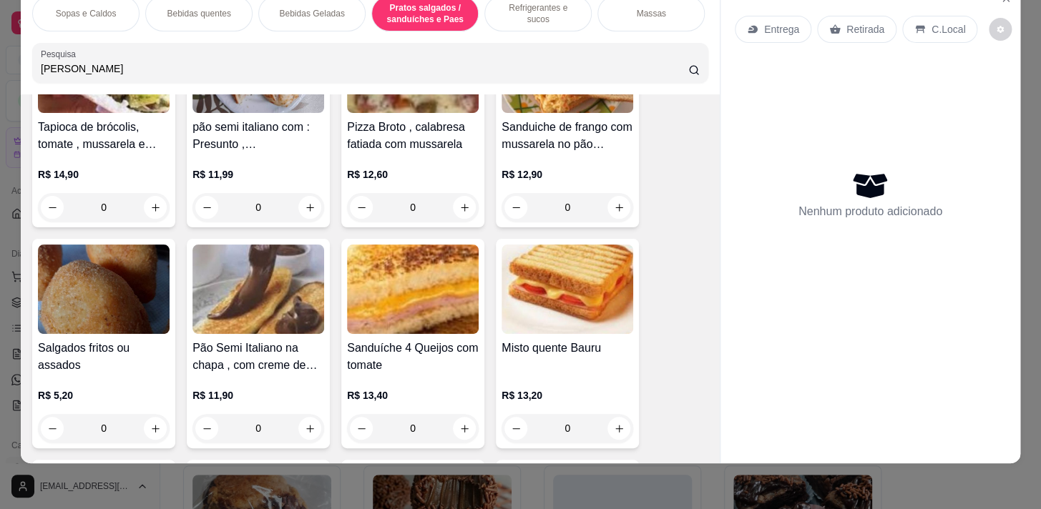
type input "0"
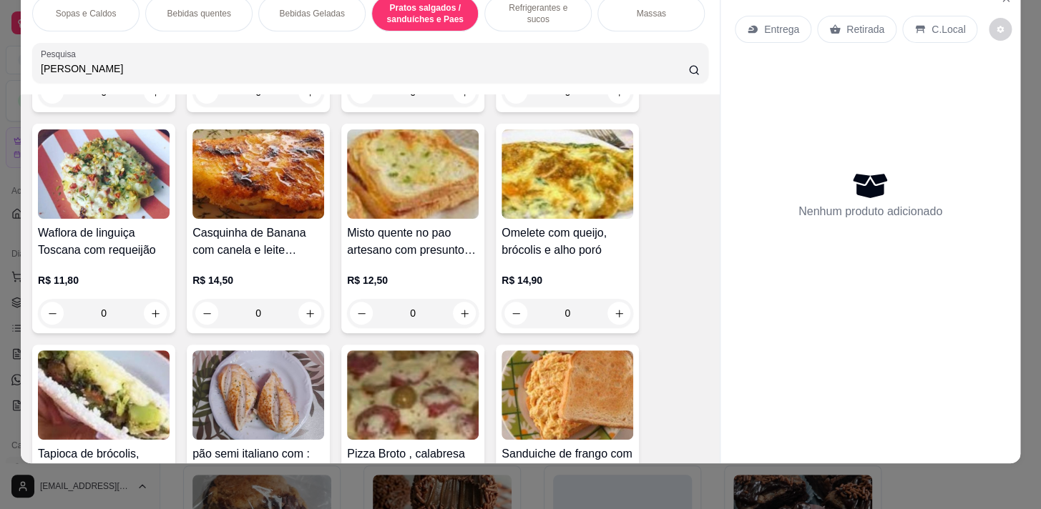
scroll to position [5102, 0]
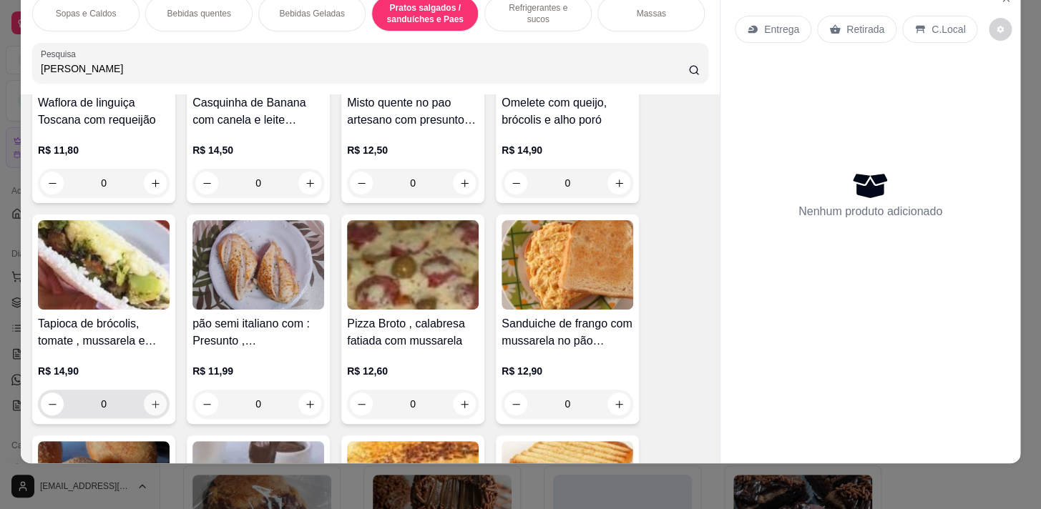
click at [150, 400] on icon "increase-product-quantity" at bounding box center [155, 404] width 11 height 11
type input "1"
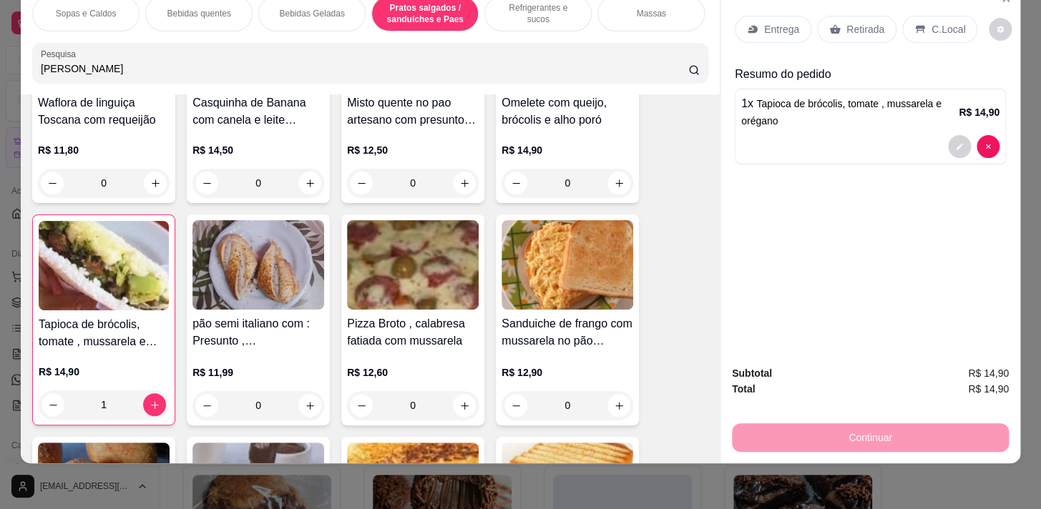
click at [98, 8] on p "Sopas e Caldos" at bounding box center [86, 13] width 61 height 11
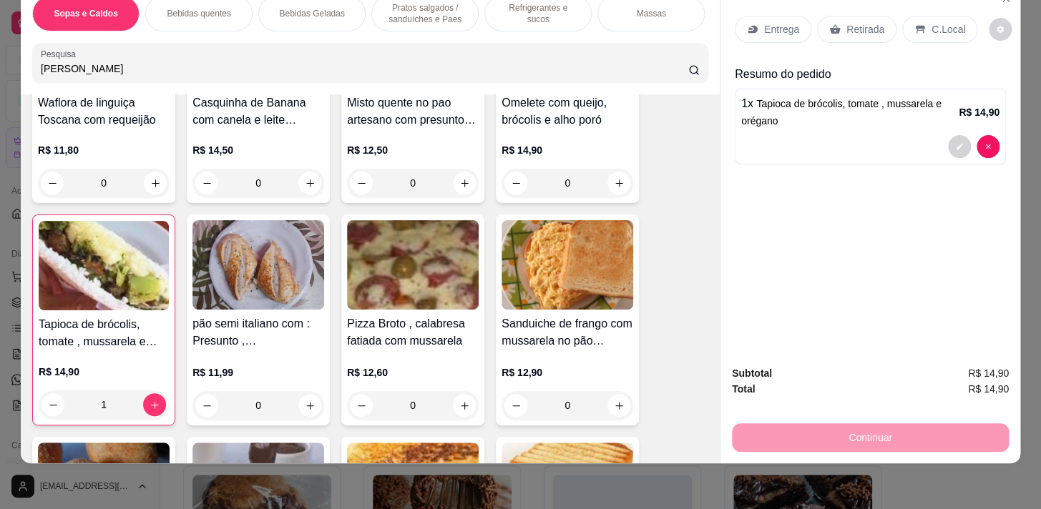
scroll to position [535, 0]
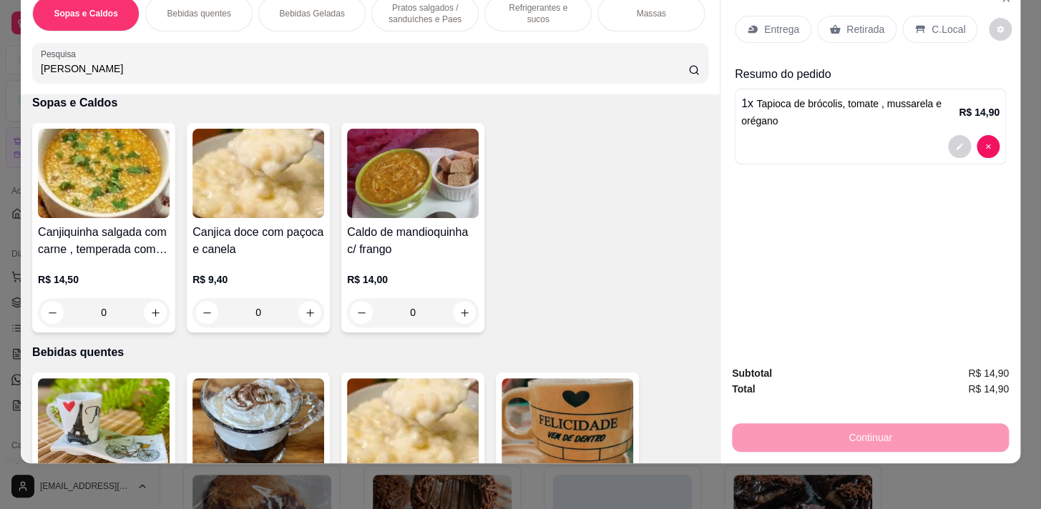
click at [200, 8] on p "Bebidas quentes" at bounding box center [199, 13] width 64 height 11
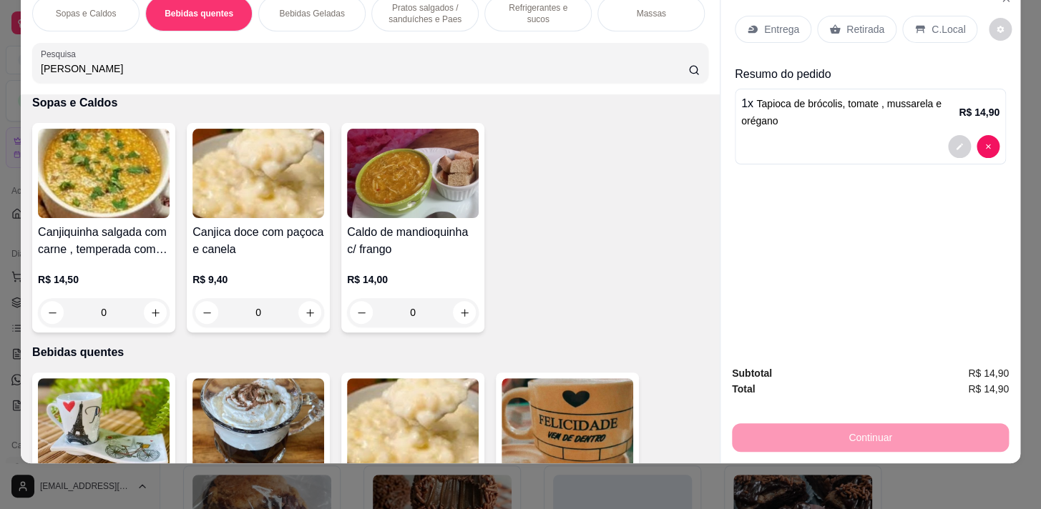
scroll to position [784, 0]
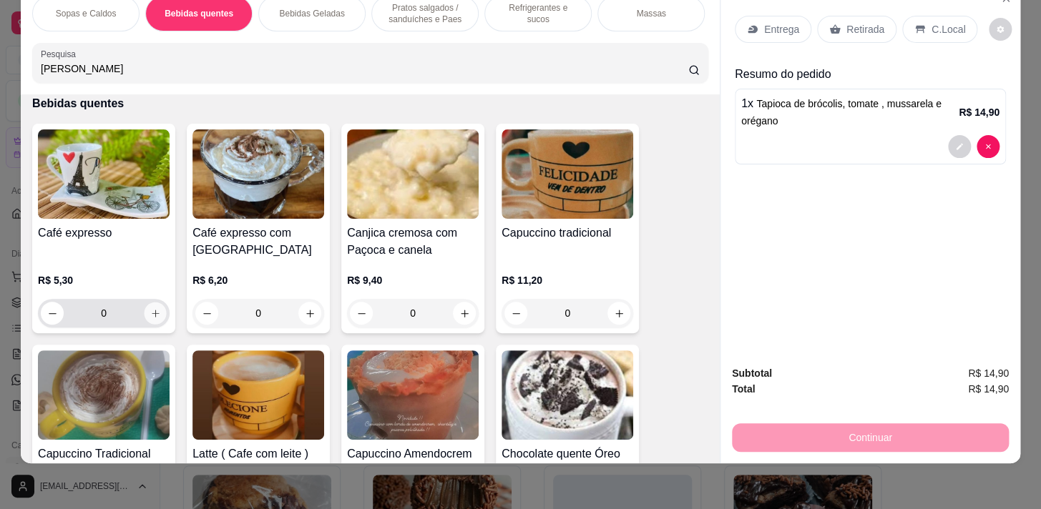
click at [154, 310] on icon "increase-product-quantity" at bounding box center [155, 313] width 11 height 11
type input "1"
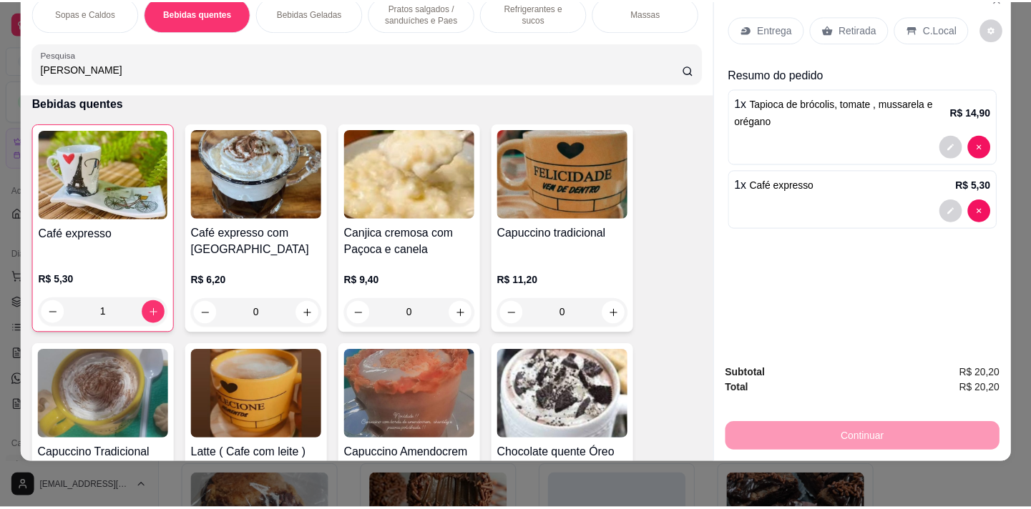
scroll to position [0, 0]
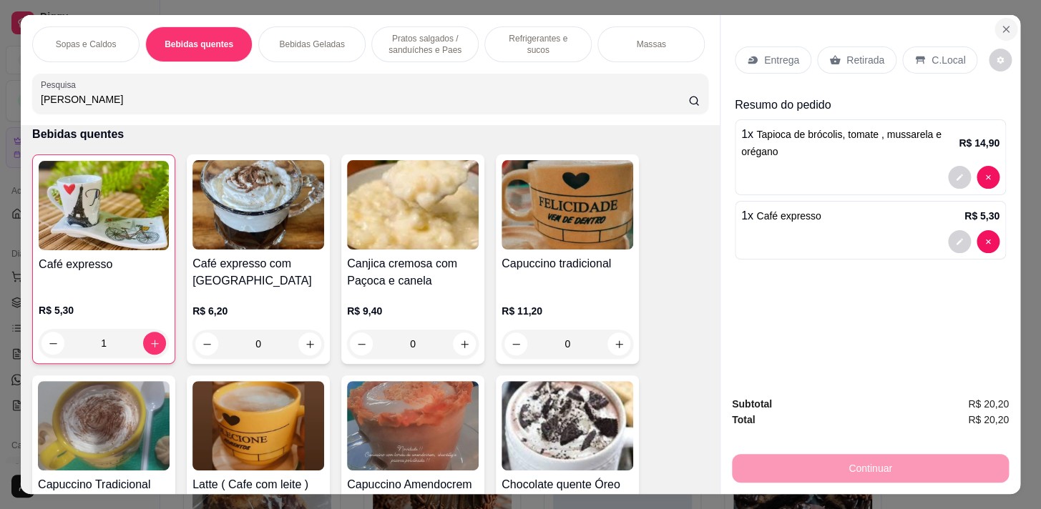
click at [1004, 24] on icon "Close" at bounding box center [1005, 29] width 11 height 11
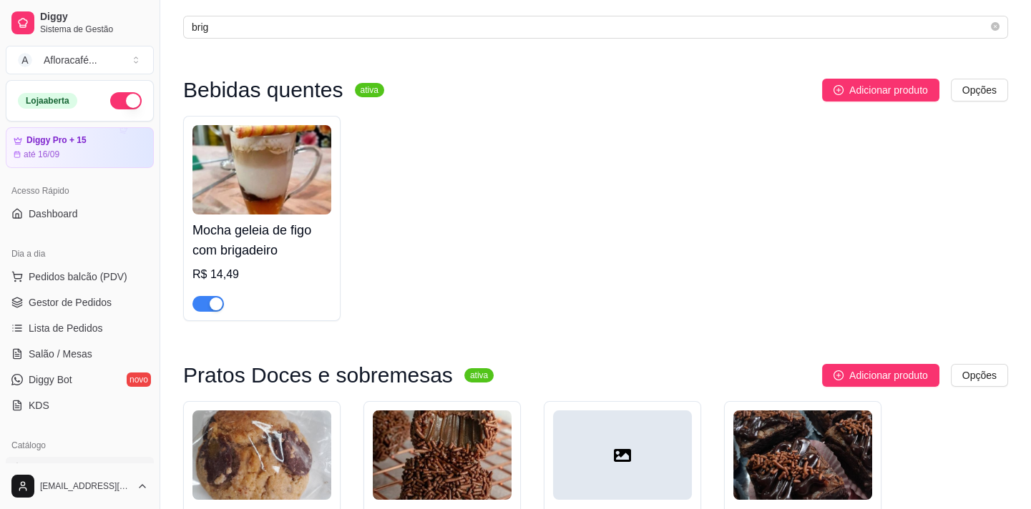
scroll to position [235, 0]
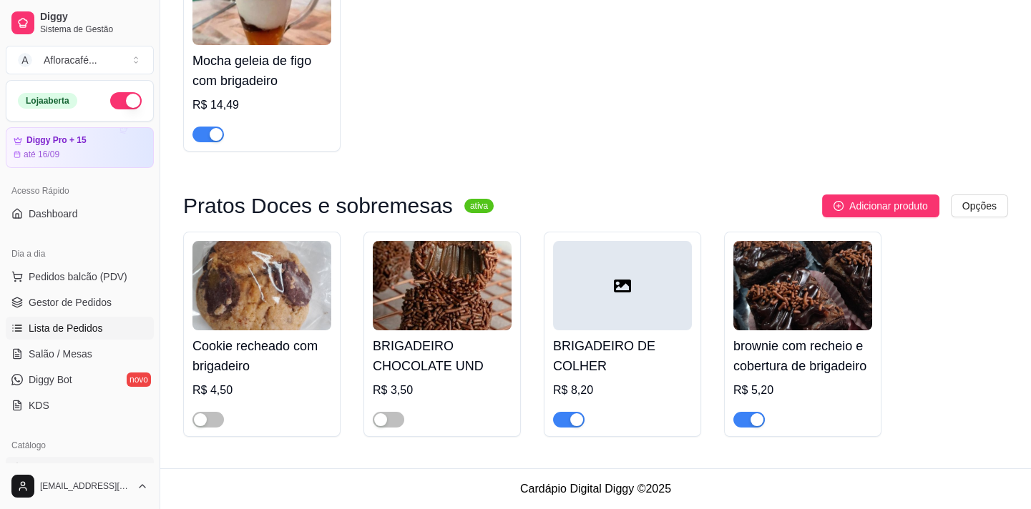
click at [59, 328] on span "Lista de Pedidos" at bounding box center [66, 328] width 74 height 14
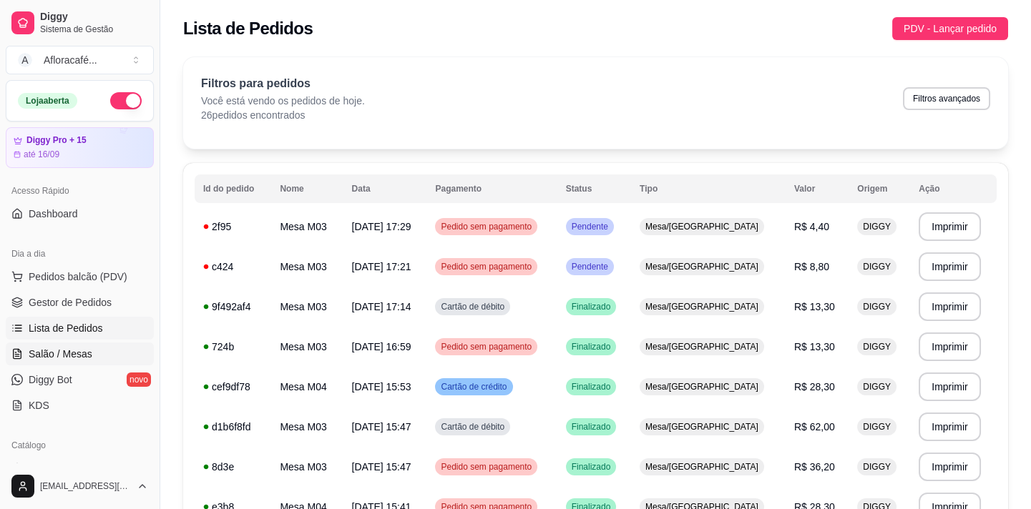
click at [67, 356] on span "Salão / Mesas" at bounding box center [61, 354] width 64 height 14
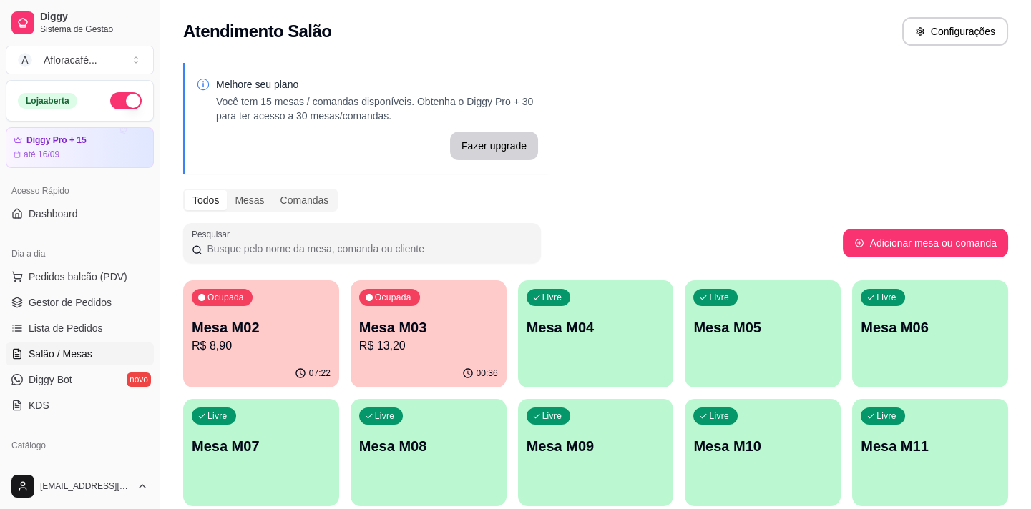
click at [472, 345] on p "R$ 13,20" at bounding box center [428, 346] width 139 height 17
click at [641, 334] on p "Mesa M04" at bounding box center [596, 327] width 134 height 19
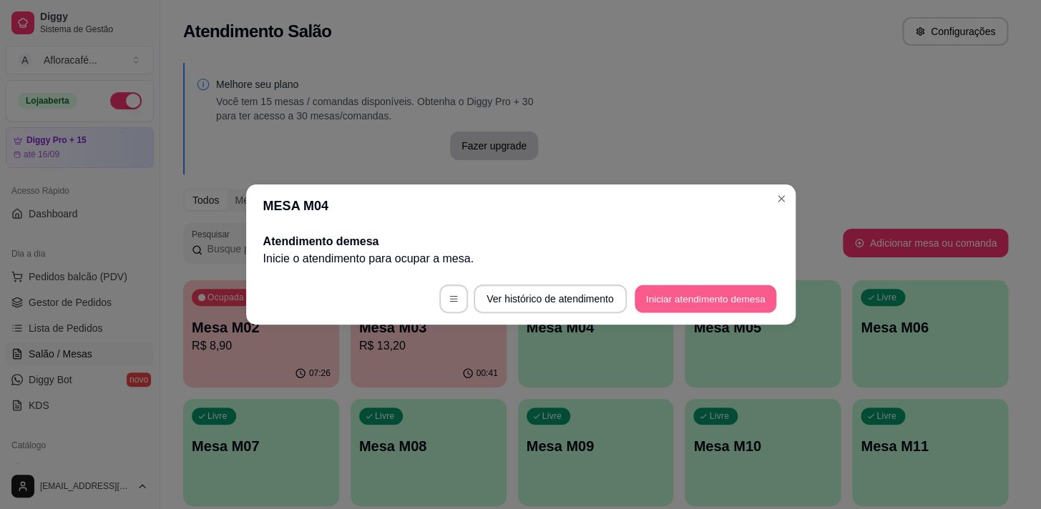
click at [692, 303] on button "Iniciar atendimento de mesa" at bounding box center [705, 299] width 142 height 28
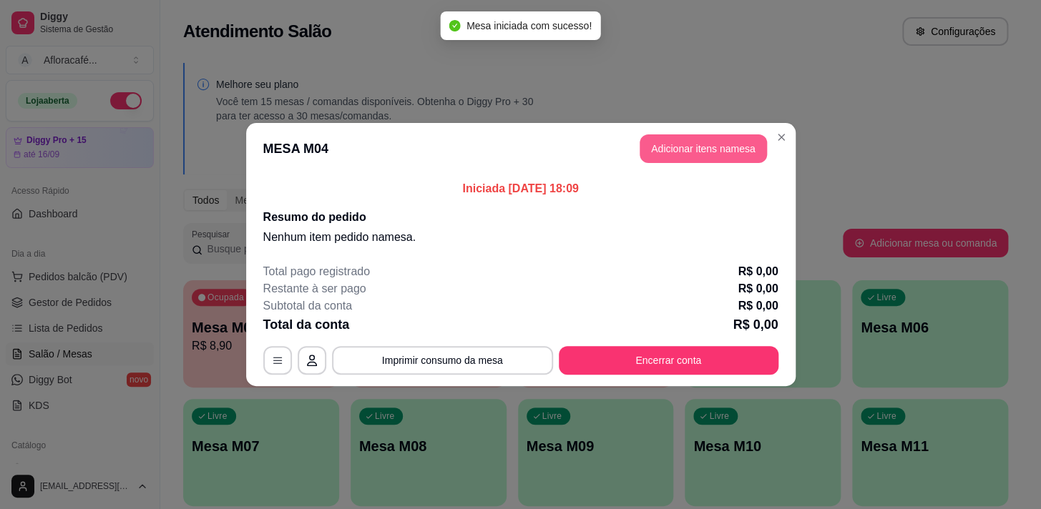
click at [684, 155] on button "Adicionar itens na mesa" at bounding box center [702, 148] width 127 height 29
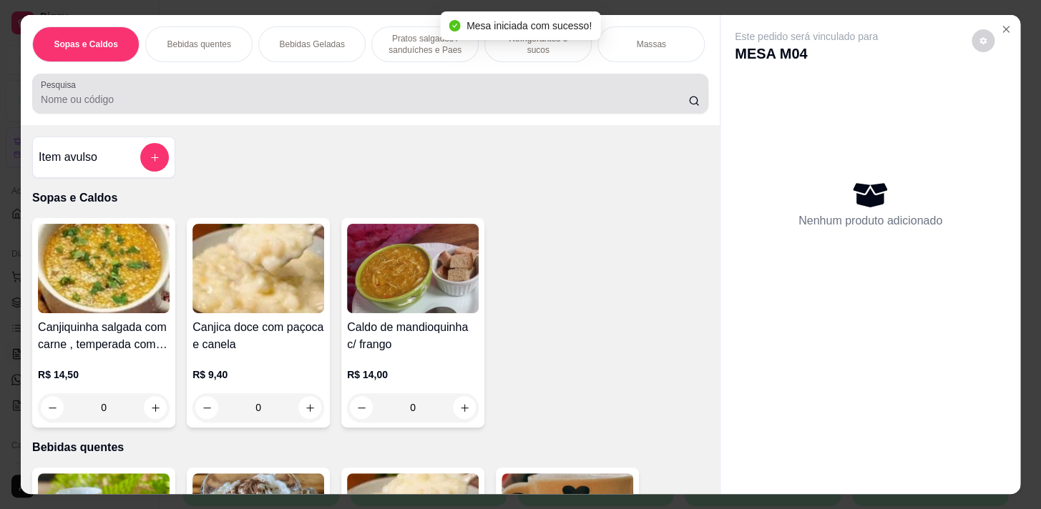
click at [393, 86] on div at bounding box center [370, 93] width 659 height 29
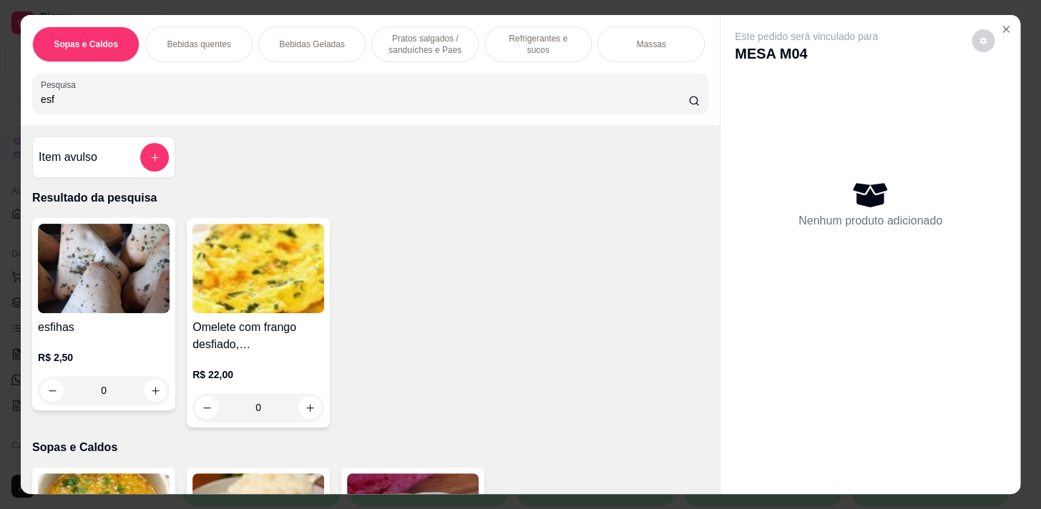
type input "esf"
click at [150, 393] on div "0" at bounding box center [104, 390] width 132 height 29
click at [149, 389] on div "0" at bounding box center [104, 390] width 132 height 29
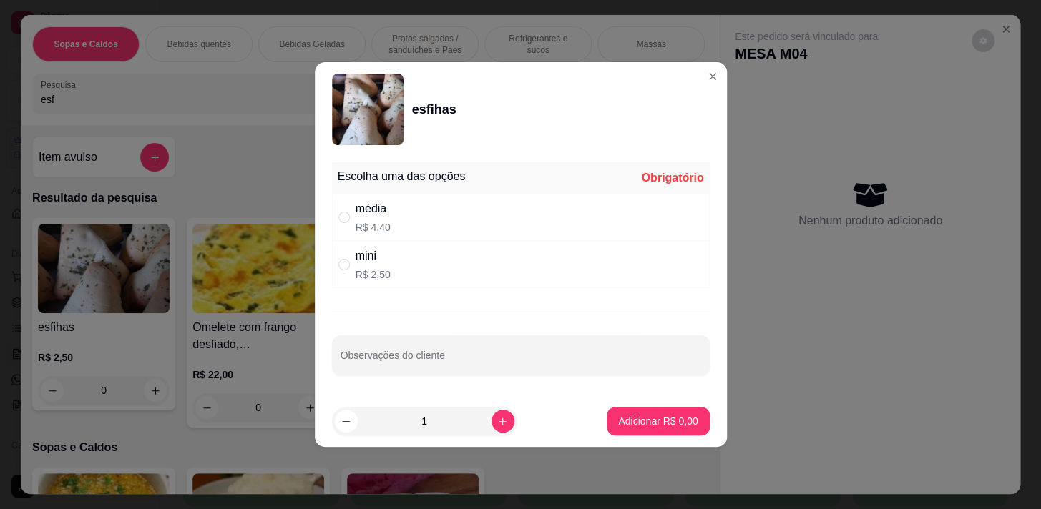
drag, startPoint x: 394, startPoint y: 222, endPoint x: 393, endPoint y: 207, distance: 15.0
click at [393, 223] on div "média R$ 4,40" at bounding box center [521, 217] width 378 height 47
radio input "true"
click at [487, 433] on div "1" at bounding box center [425, 421] width 180 height 29
click at [497, 421] on icon "increase-product-quantity" at bounding box center [502, 421] width 11 height 11
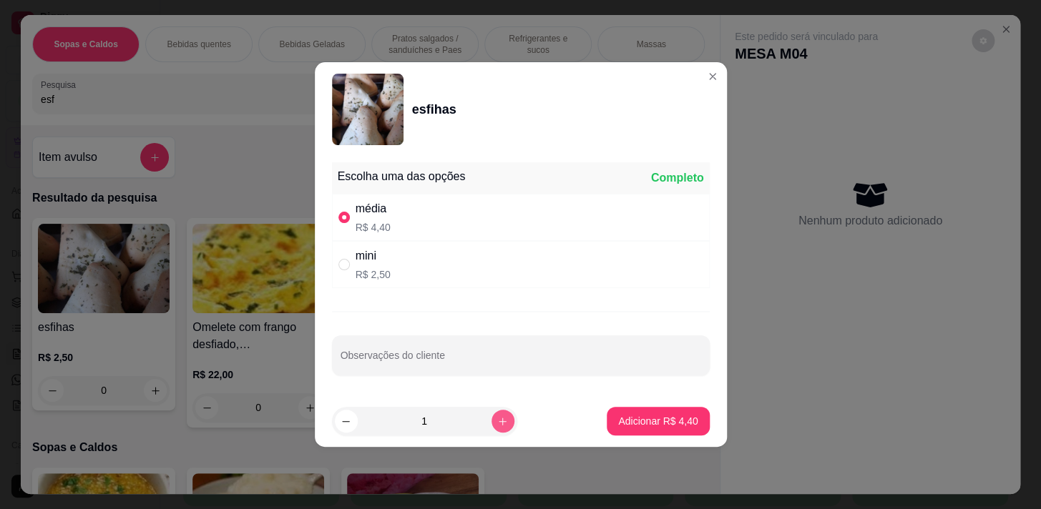
type input "2"
click at [657, 416] on p "Adicionar R$ 8,80" at bounding box center [657, 421] width 79 height 14
type input "2"
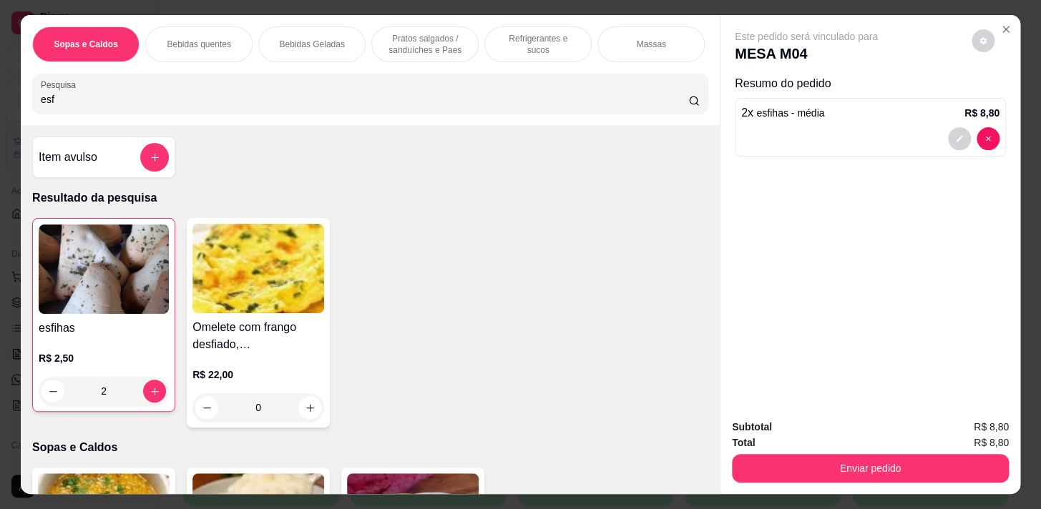
click at [427, 39] on p "Pratos salgados / sanduíches e Paes" at bounding box center [424, 44] width 83 height 23
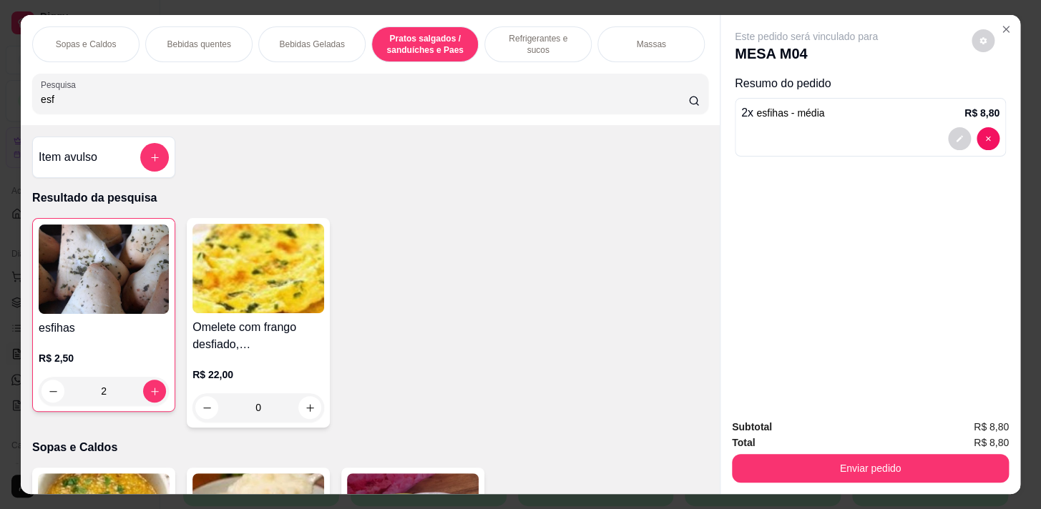
scroll to position [35, 0]
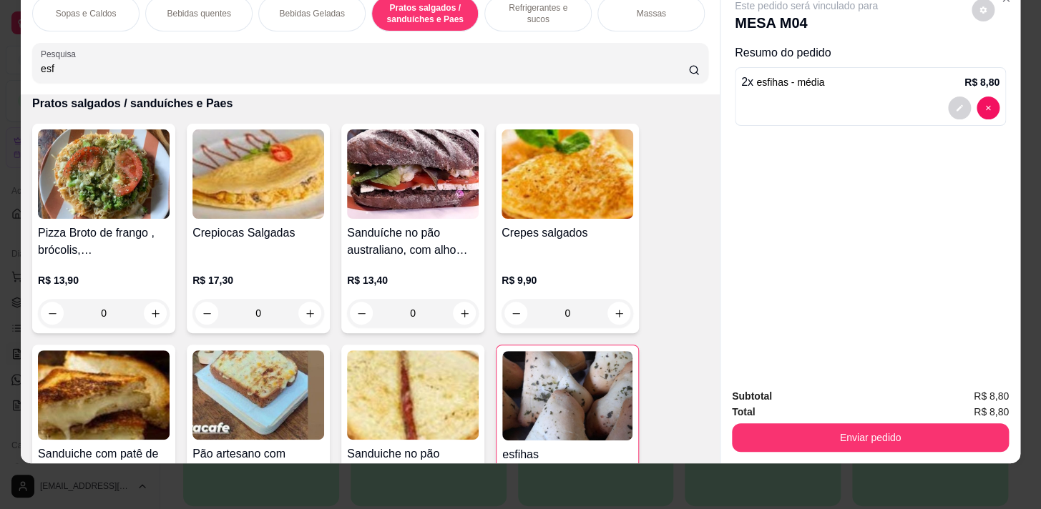
click at [551, 18] on div "Refrigerantes e sucos" at bounding box center [537, 14] width 107 height 36
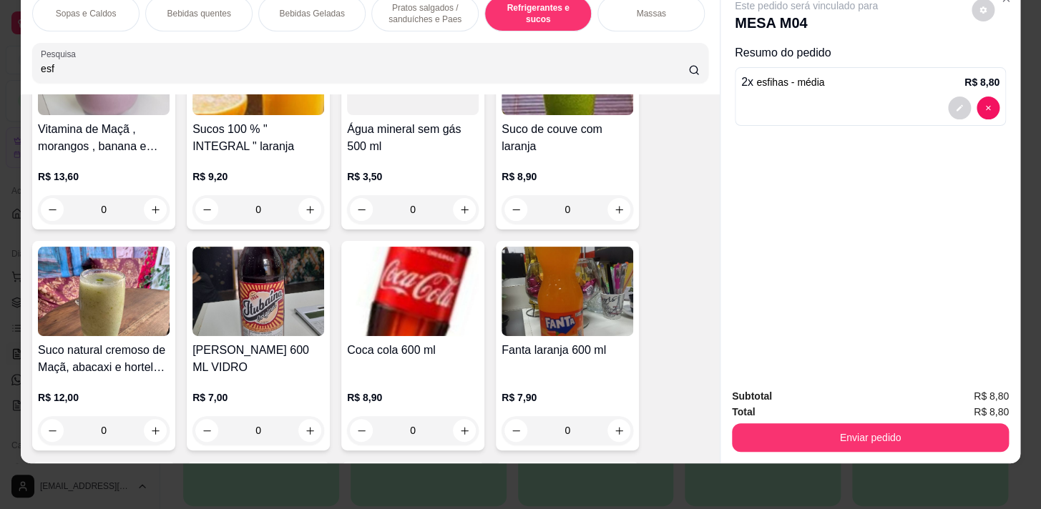
scroll to position [6470, 0]
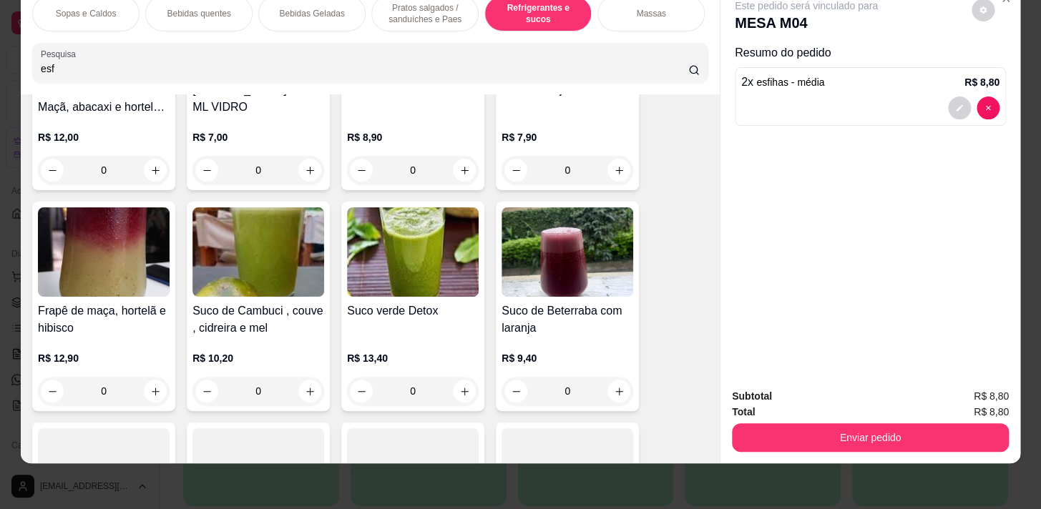
click at [229, 10] on div "Bebidas quentes" at bounding box center [198, 14] width 107 height 36
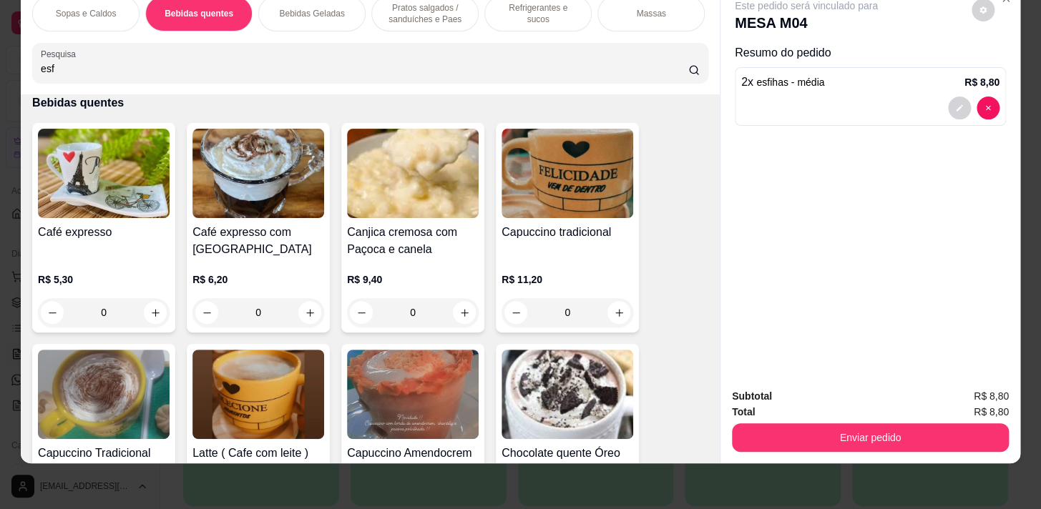
drag, startPoint x: 91, startPoint y: 9, endPoint x: 160, endPoint y: 199, distance: 201.6
click at [92, 9] on p "Sopas e Caldos" at bounding box center [86, 13] width 61 height 11
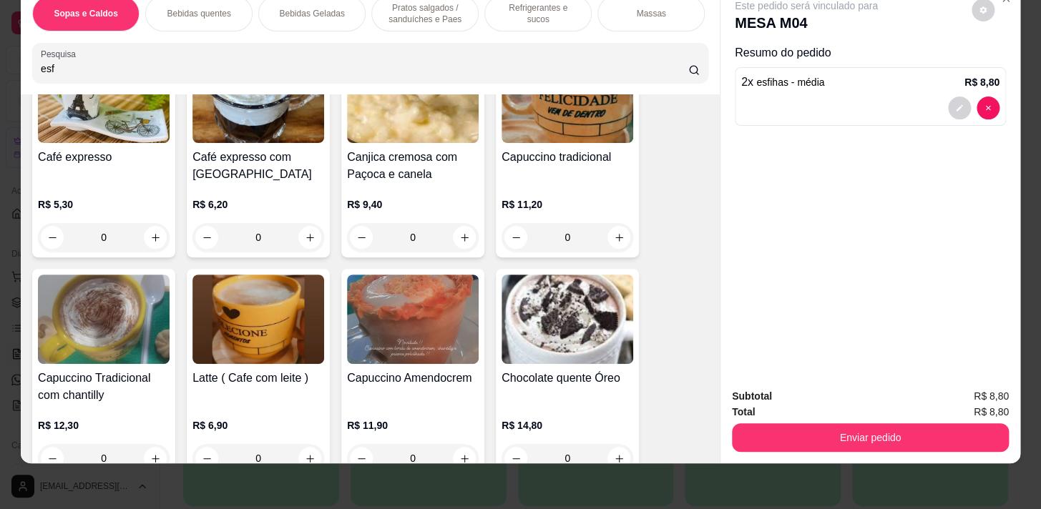
scroll to position [834, 0]
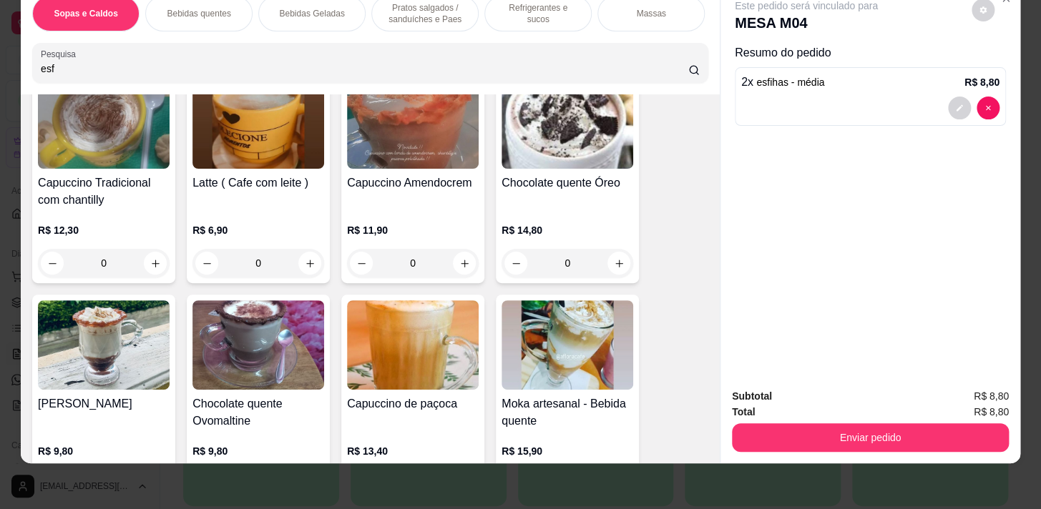
click at [300, 268] on div "0" at bounding box center [258, 263] width 132 height 29
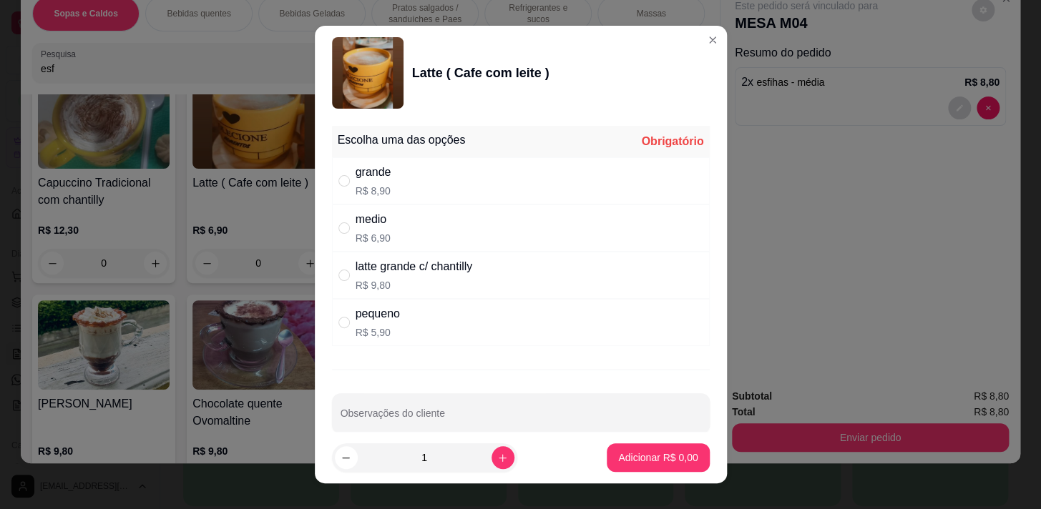
click at [491, 225] on div "medio R$ 6,90" at bounding box center [521, 228] width 378 height 47
radio input "true"
click at [502, 200] on div "grande R$ 8,90" at bounding box center [521, 180] width 378 height 47
radio input "true"
radio input "false"
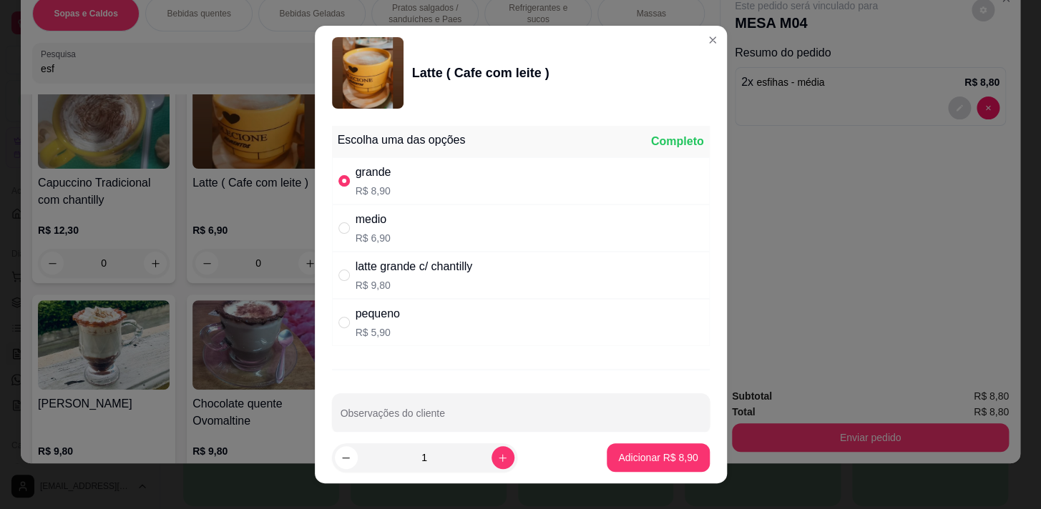
click at [504, 240] on div "medio R$ 6,90" at bounding box center [521, 228] width 378 height 47
radio input "false"
radio input "true"
click at [660, 462] on p "Adicionar R$ 6,90" at bounding box center [657, 458] width 77 height 14
type input "1"
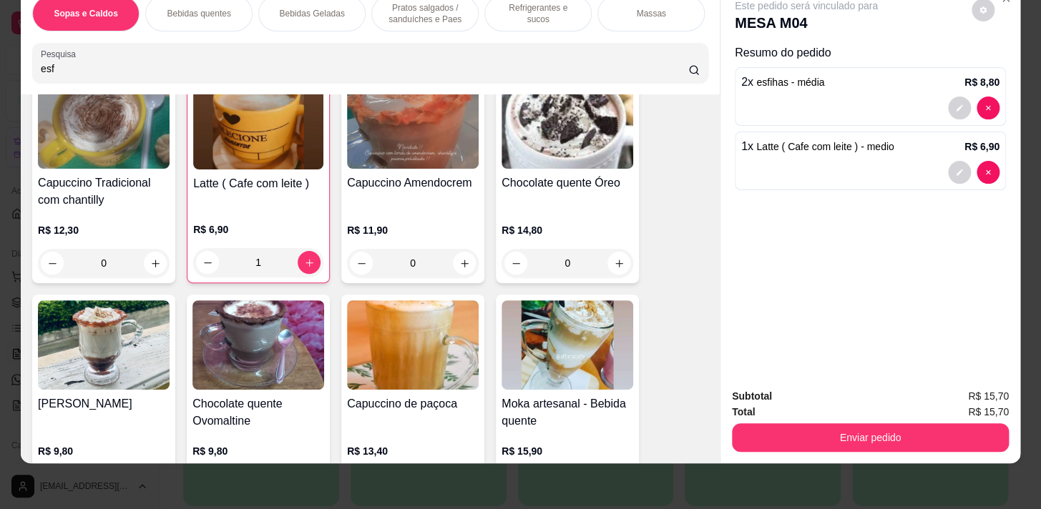
scroll to position [1029, 0]
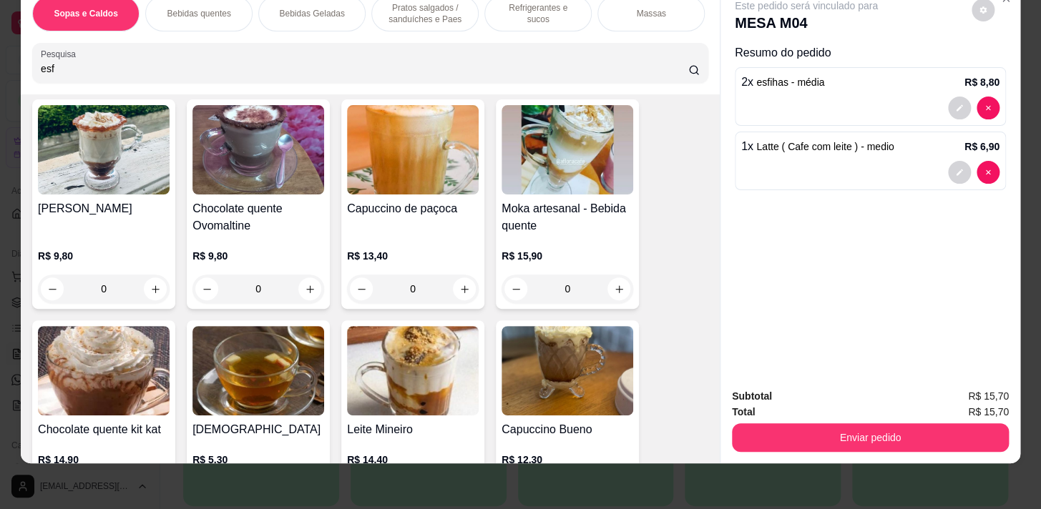
click at [318, 292] on div "0" at bounding box center [258, 289] width 132 height 29
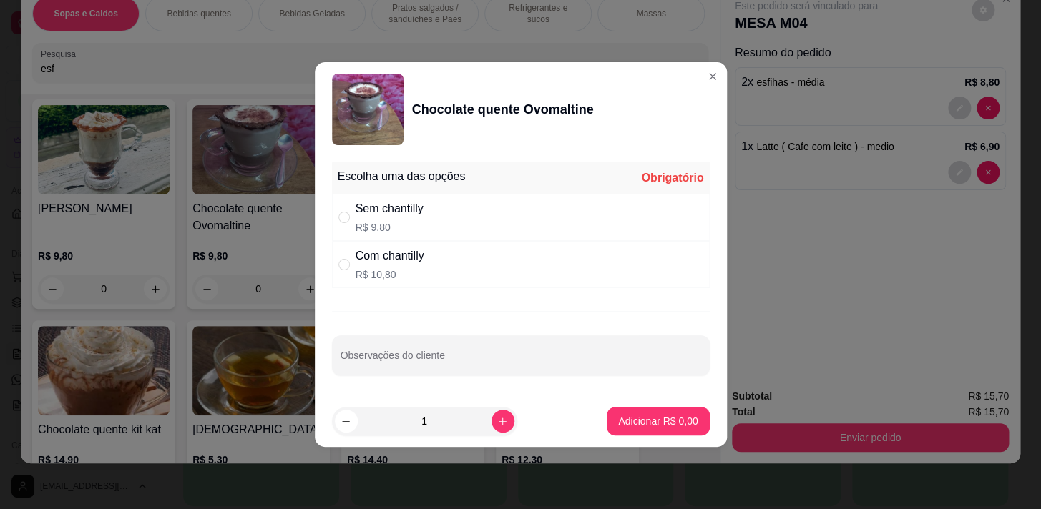
click at [417, 198] on div "Sem chantilly R$ 9,80" at bounding box center [521, 217] width 378 height 47
click at [437, 263] on div "Com chantilly R$ 10,80" at bounding box center [521, 264] width 378 height 47
radio input "false"
radio input "true"
click at [612, 408] on button "Adicionar R$ 10,80" at bounding box center [655, 421] width 108 height 29
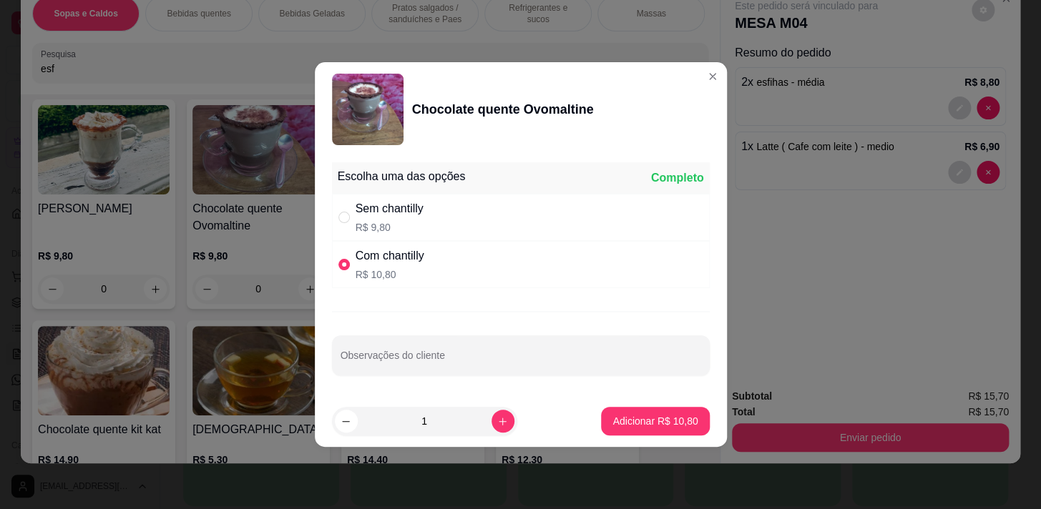
type input "1"
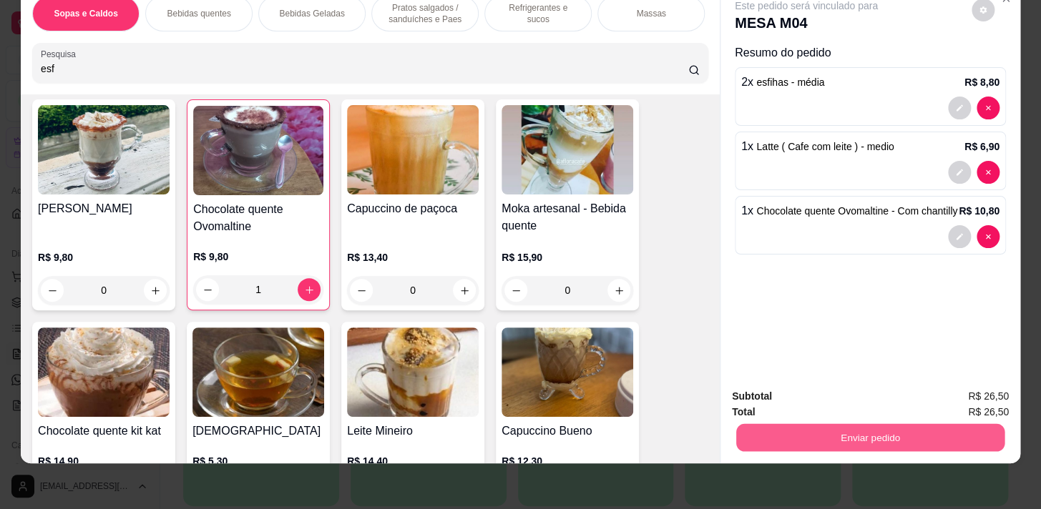
click at [787, 423] on button "Enviar pedido" at bounding box center [870, 437] width 268 height 28
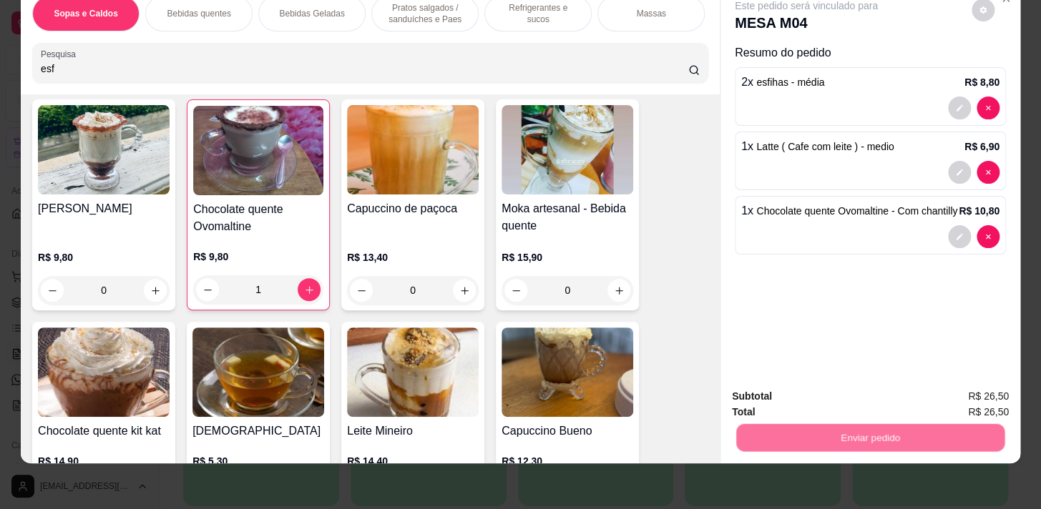
click at [791, 392] on button "Não registrar e enviar pedido" at bounding box center [822, 393] width 149 height 27
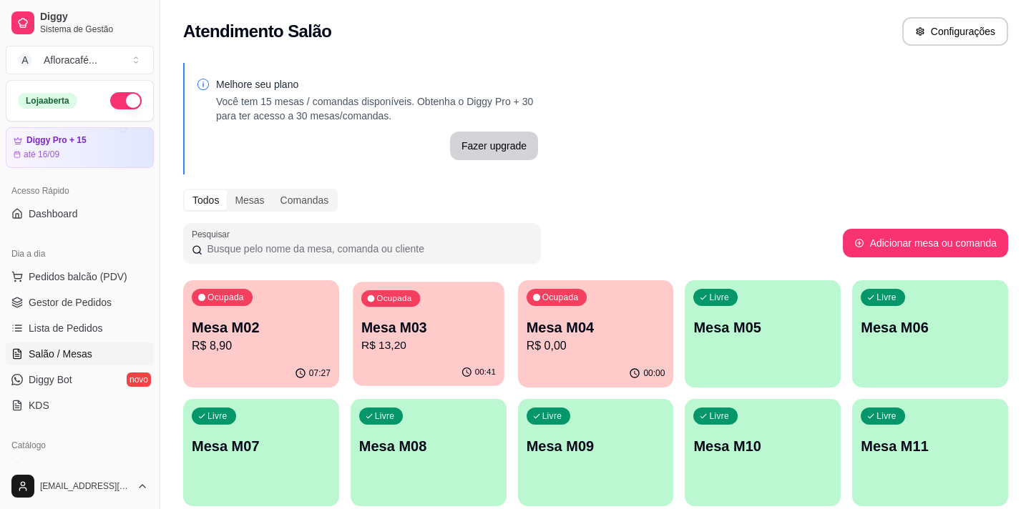
click at [464, 303] on div "Ocupada Mesa M03 R$ 13,20" at bounding box center [428, 320] width 151 height 77
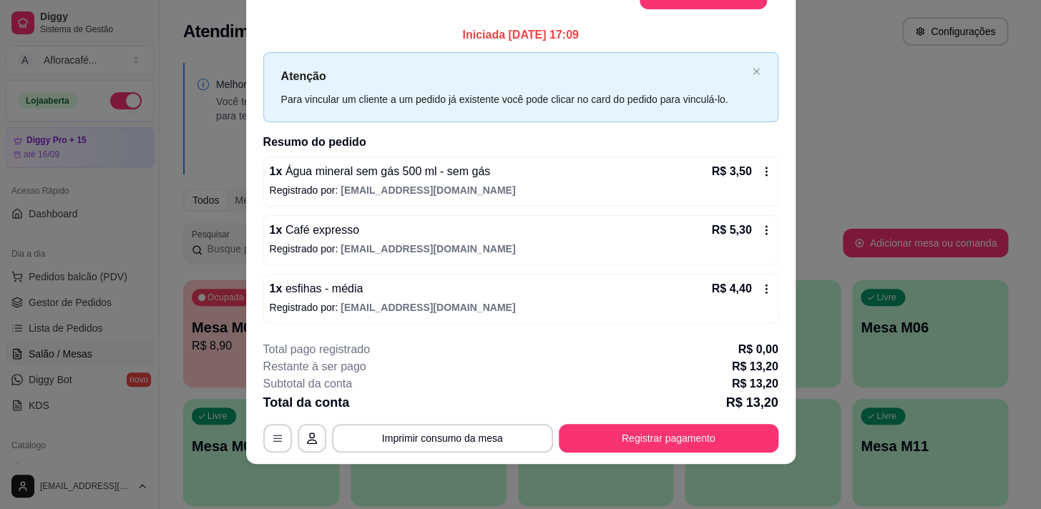
scroll to position [0, 0]
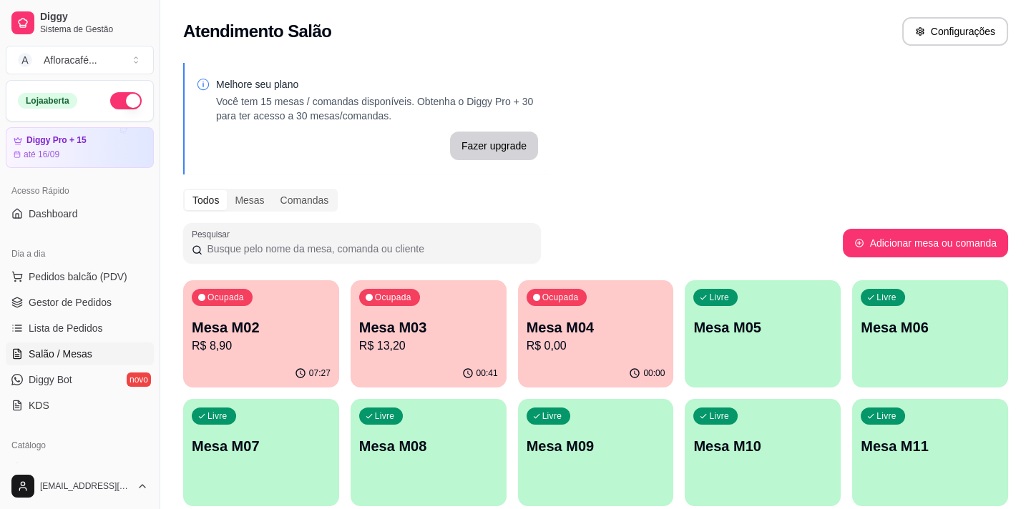
click at [428, 371] on div "00:41" at bounding box center [428, 374] width 156 height 28
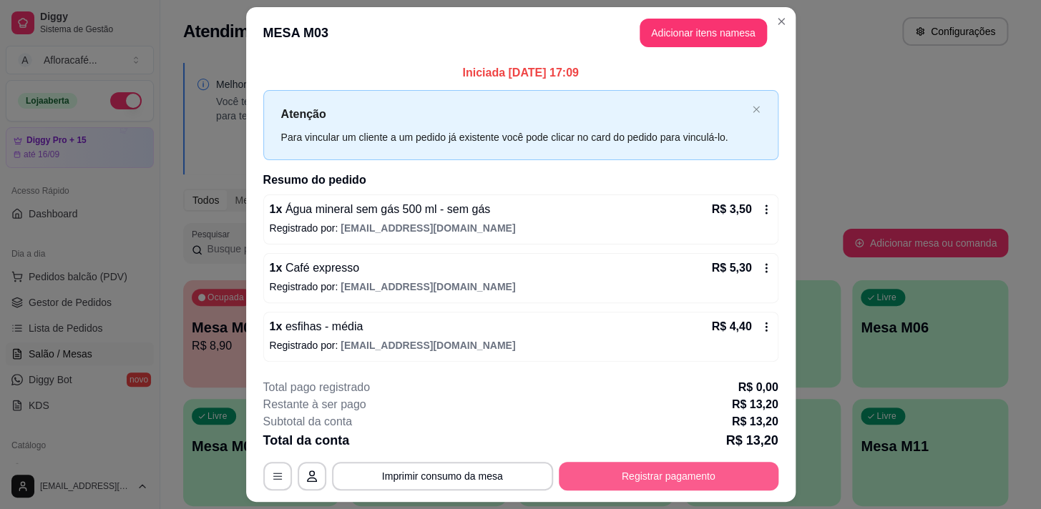
click at [642, 468] on button "Registrar pagamento" at bounding box center [669, 476] width 220 height 29
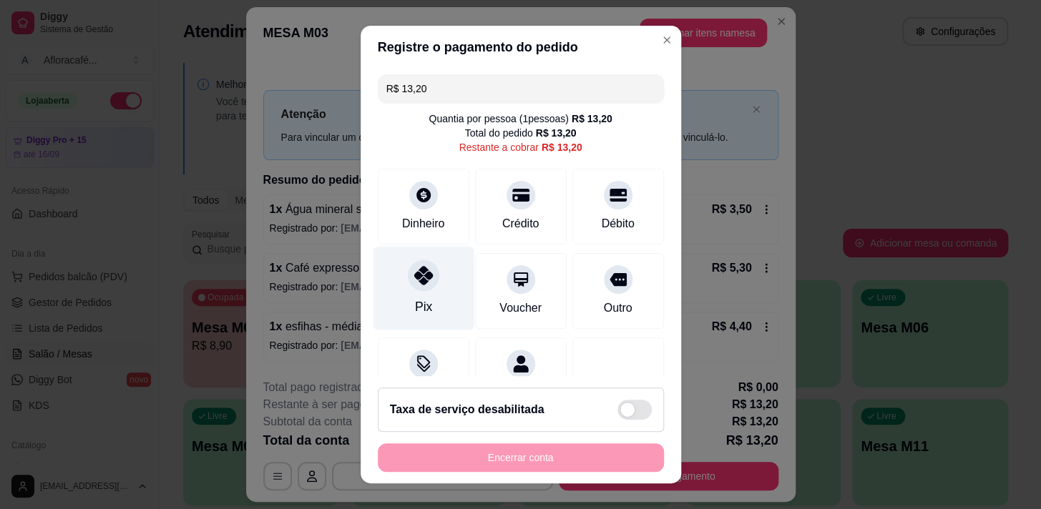
click at [403, 307] on div "Pix" at bounding box center [423, 288] width 101 height 84
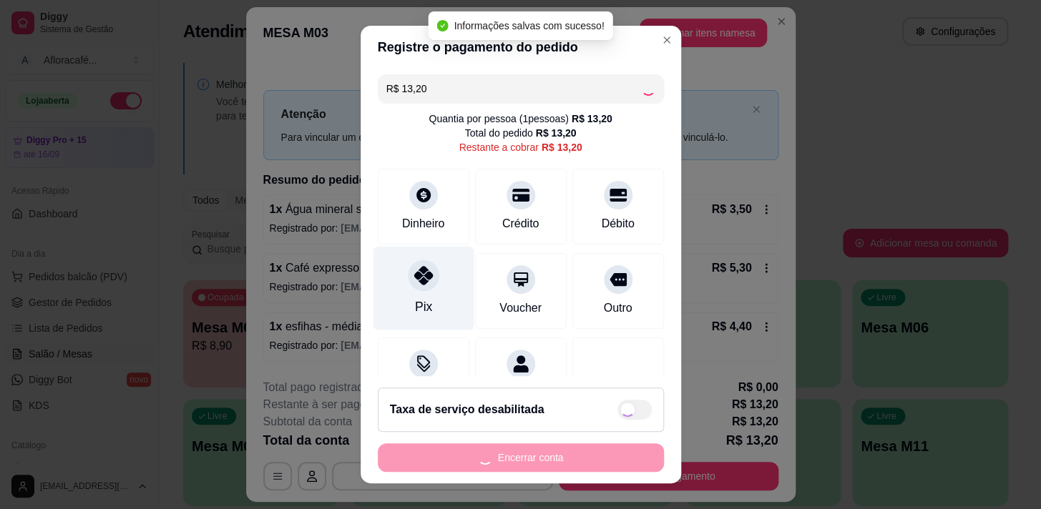
type input "R$ 0,00"
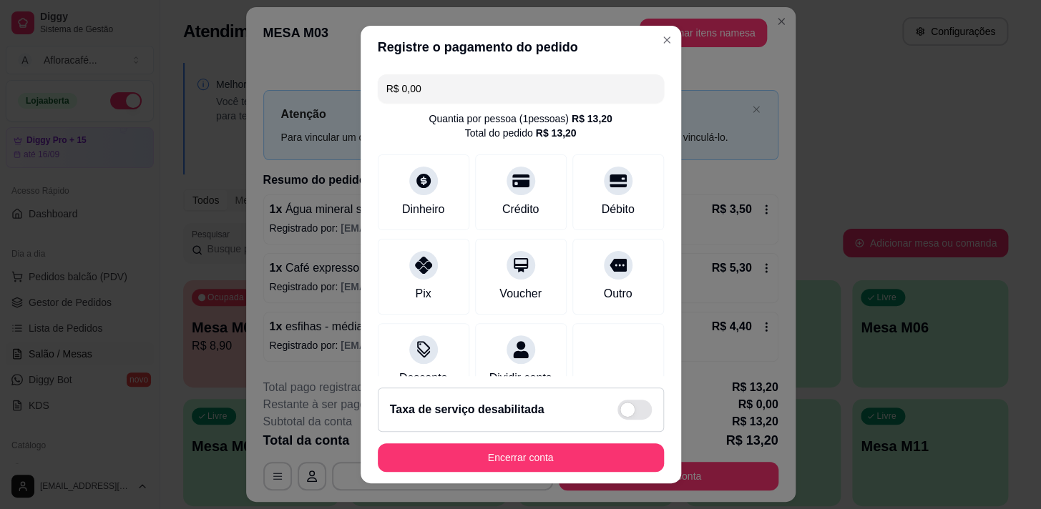
click at [614, 453] on button "Encerrar conta" at bounding box center [521, 457] width 286 height 29
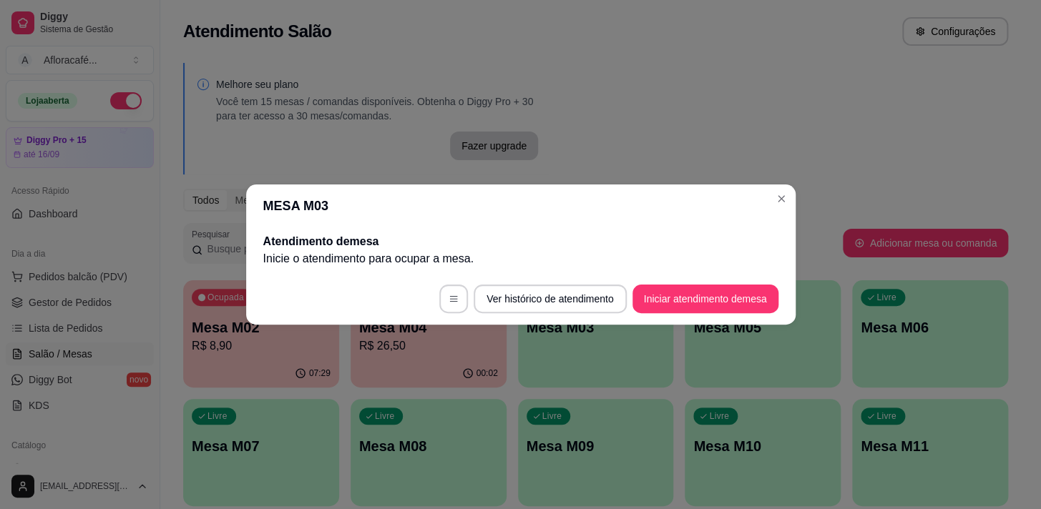
drag, startPoint x: 794, startPoint y: 188, endPoint x: 781, endPoint y: 193, distance: 13.8
click at [782, 198] on section "MESA M03 Atendimento de mesa Inicie o atendimento para ocupar a mesa . Ver hist…" at bounding box center [520, 255] width 549 height 140
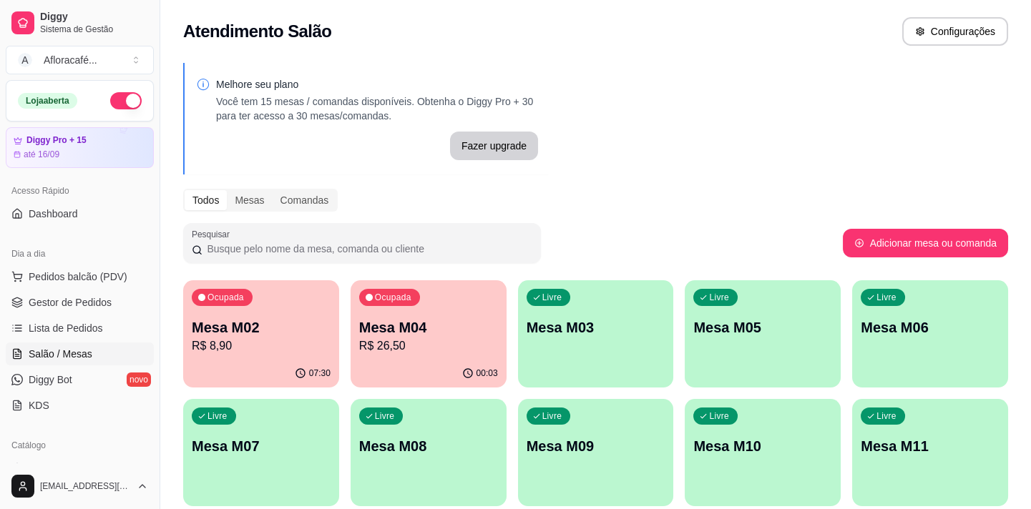
click at [783, 193] on div "Todos Mesas Comandas" at bounding box center [595, 200] width 825 height 23
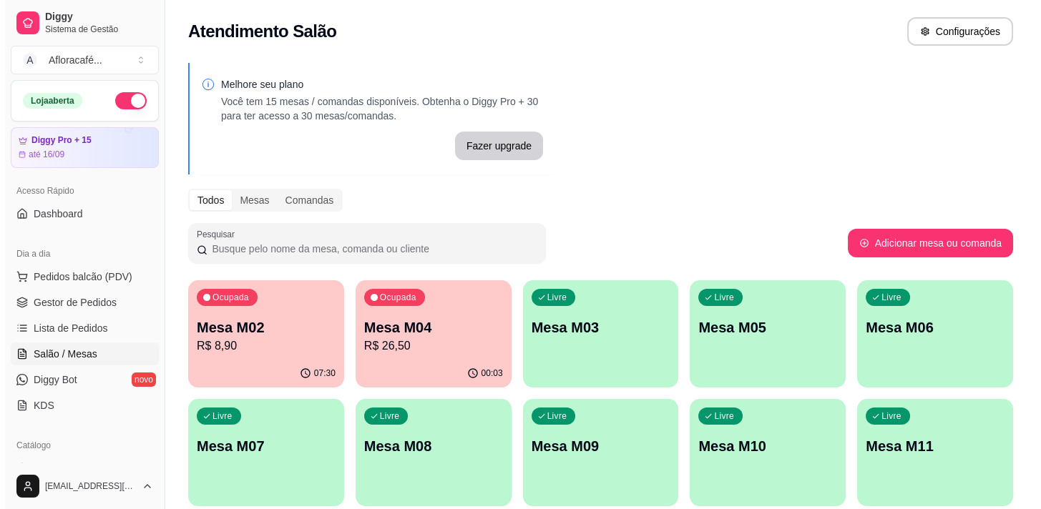
scroll to position [173, 0]
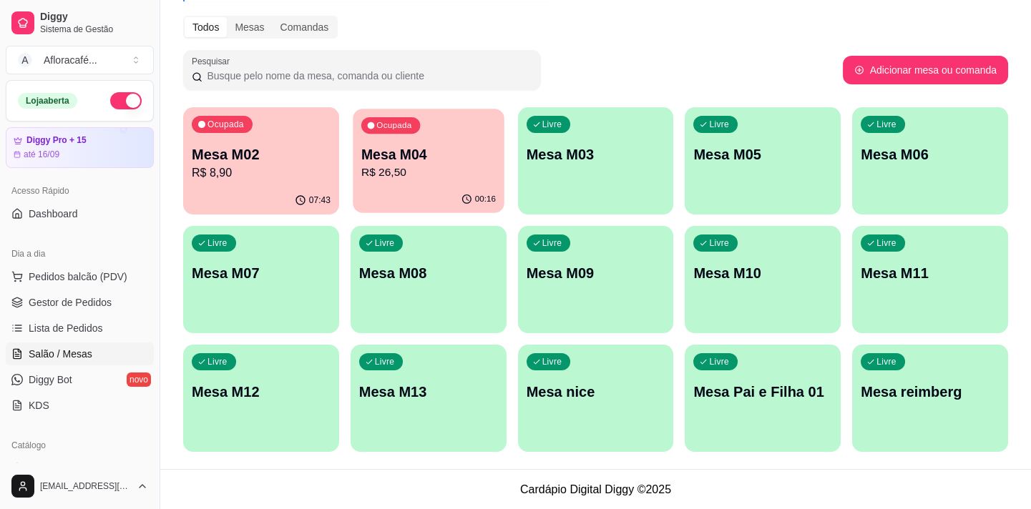
click at [386, 165] on p "R$ 26,50" at bounding box center [428, 173] width 134 height 16
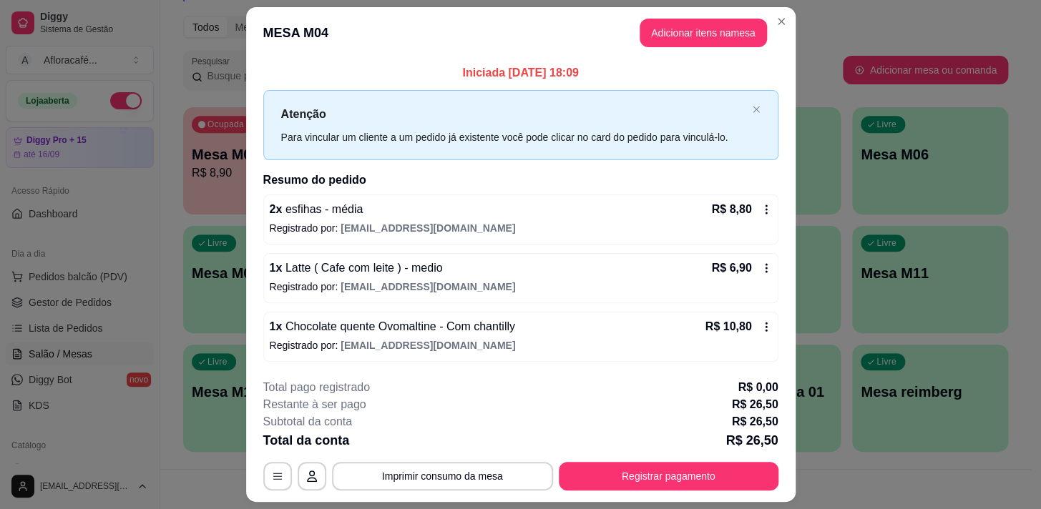
scroll to position [38, 0]
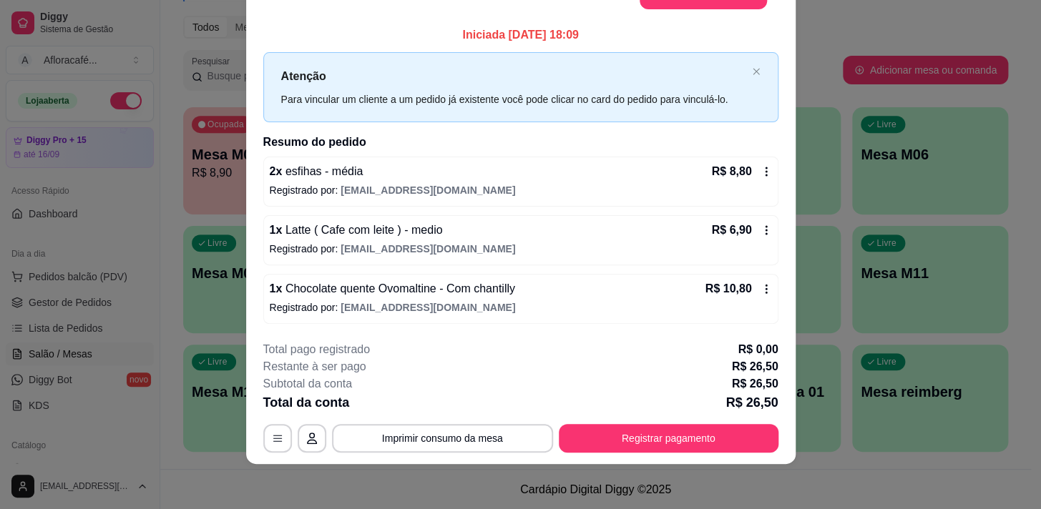
click at [655, 453] on footer "**********" at bounding box center [520, 397] width 549 height 134
click at [650, 429] on button "Registrar pagamento" at bounding box center [668, 438] width 213 height 28
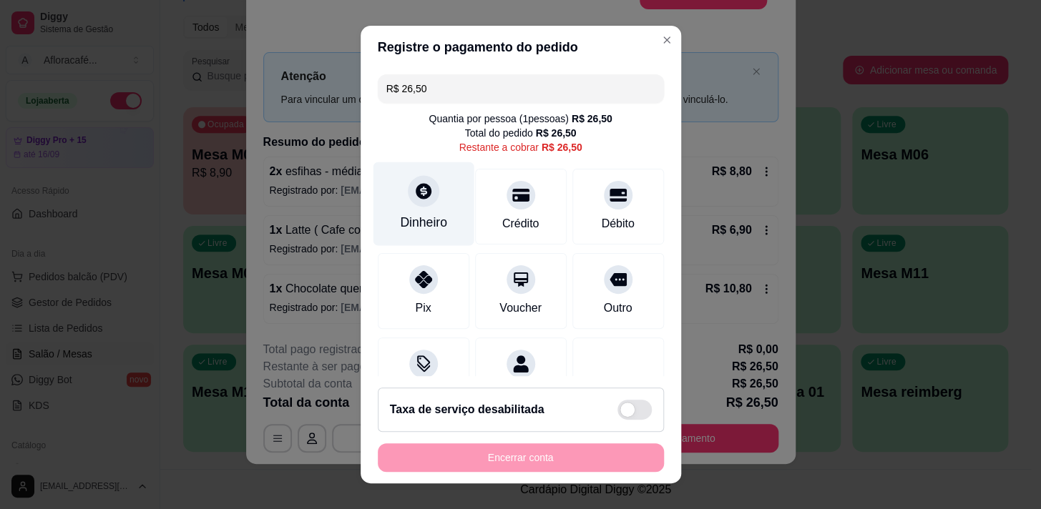
click at [413, 192] on icon at bounding box center [422, 191] width 19 height 19
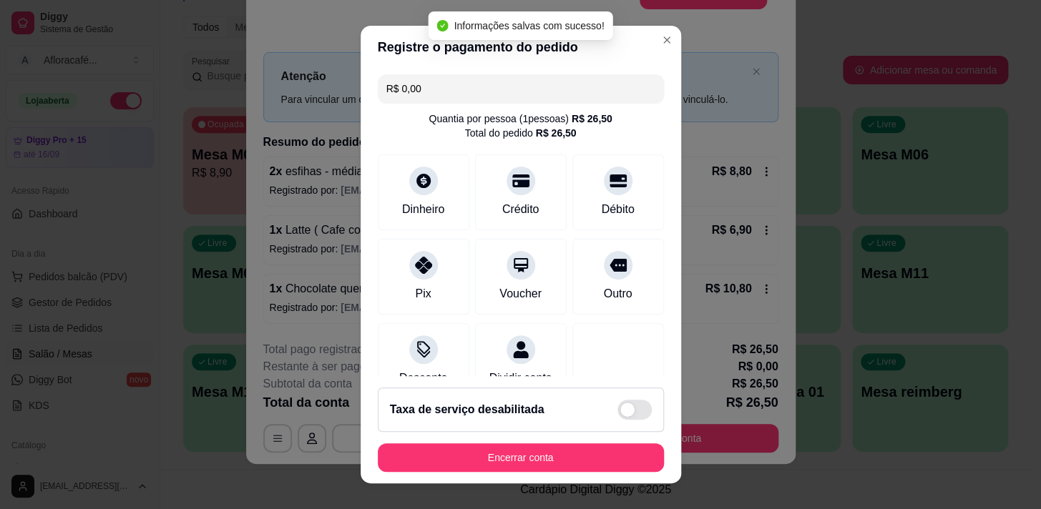
type input "R$ 0,00"
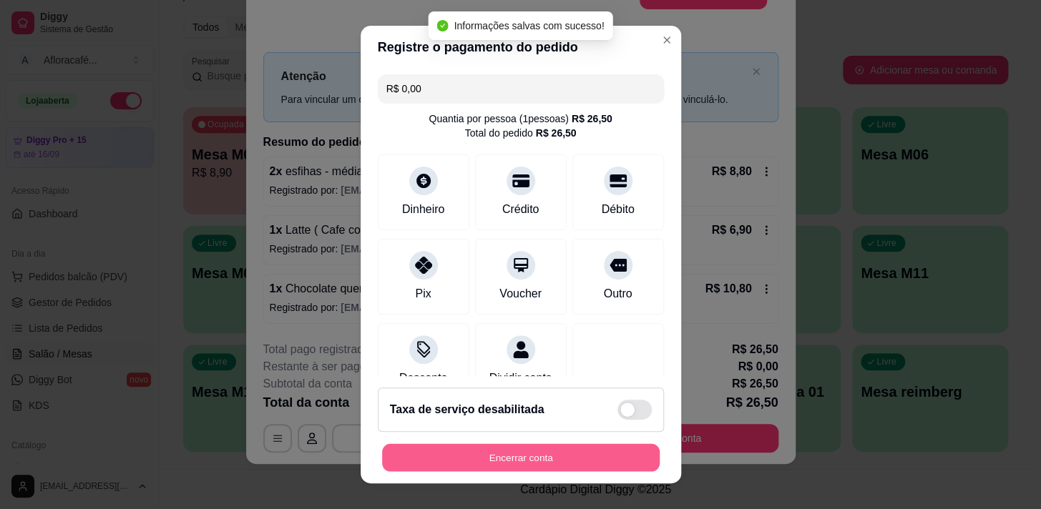
click at [568, 449] on button "Encerrar conta" at bounding box center [521, 458] width 278 height 28
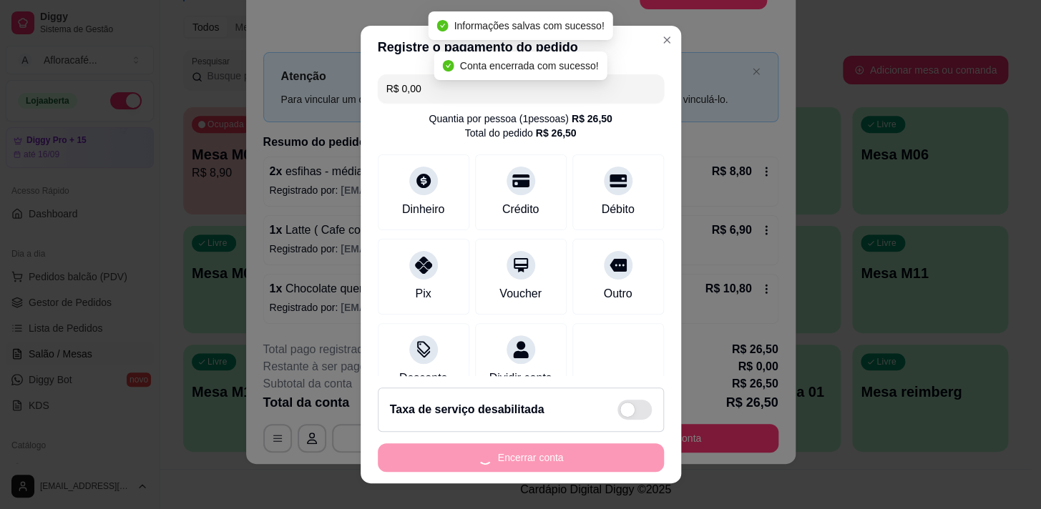
scroll to position [0, 0]
